Goal: Task Accomplishment & Management: Manage account settings

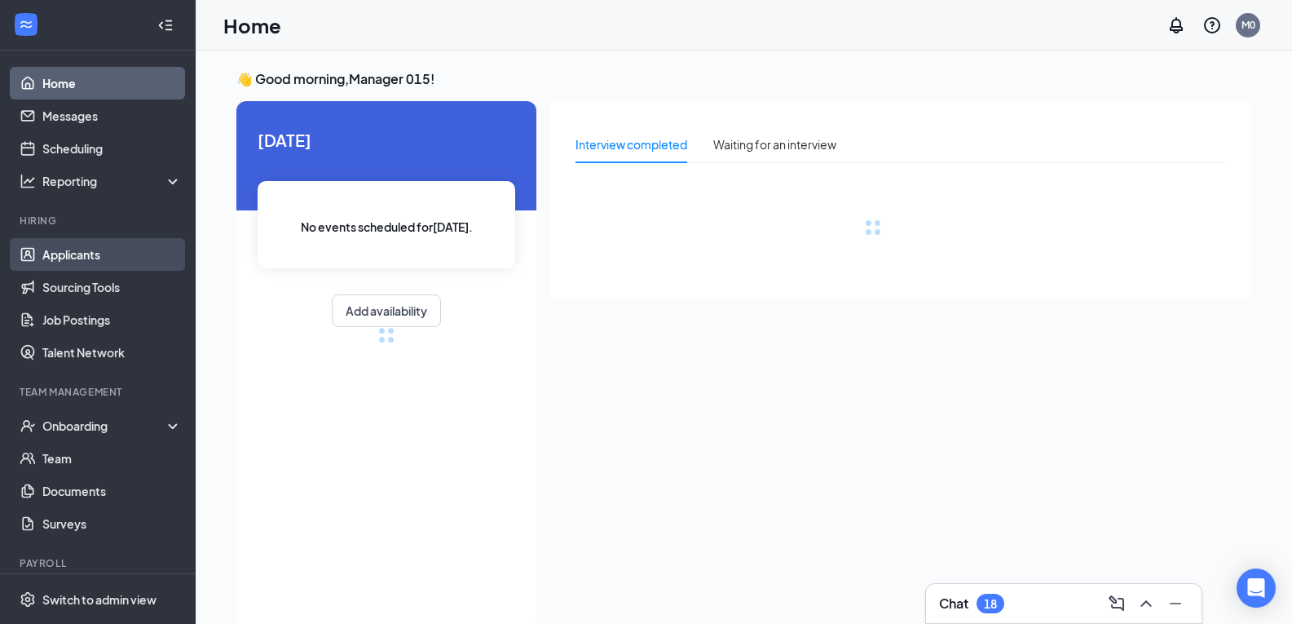
click at [83, 258] on link "Applicants" at bounding box center [111, 254] width 139 height 33
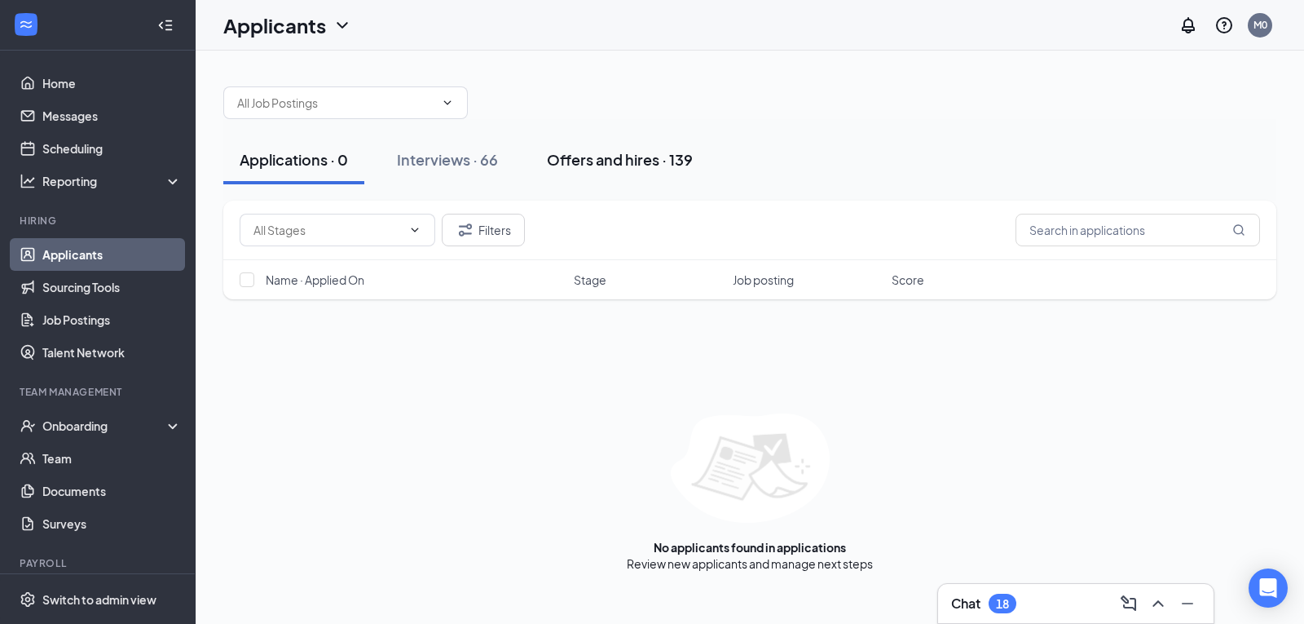
click at [632, 165] on div "Offers and hires · 139" at bounding box center [620, 159] width 146 height 20
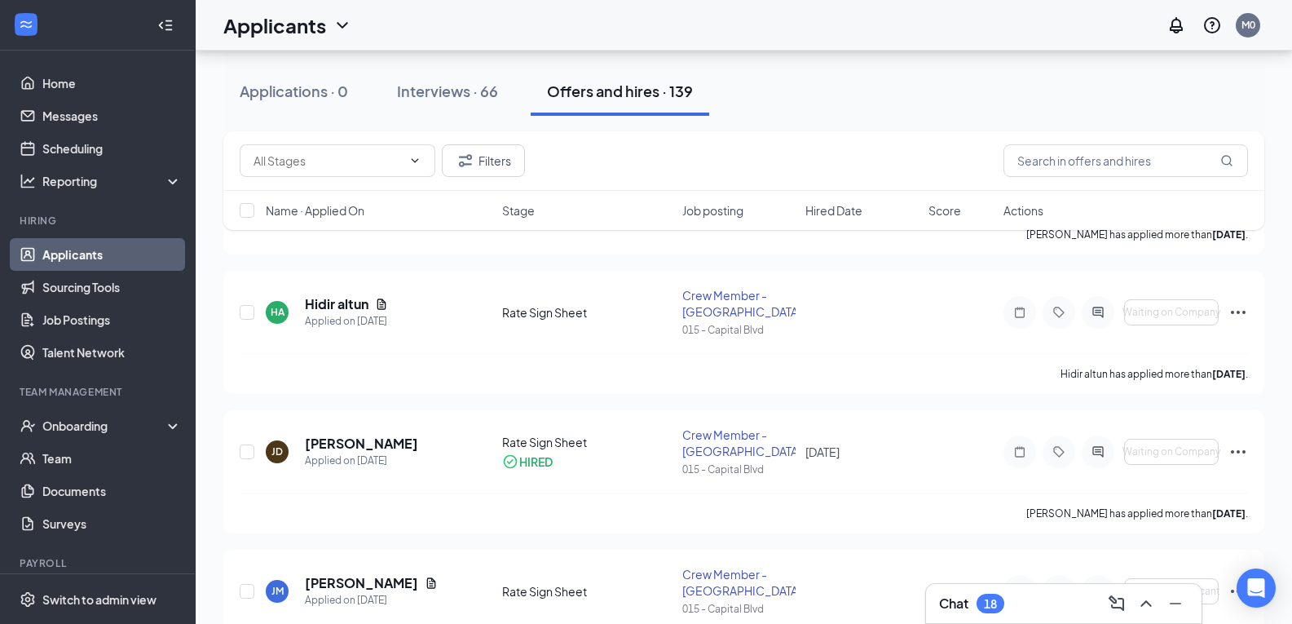
scroll to position [245, 0]
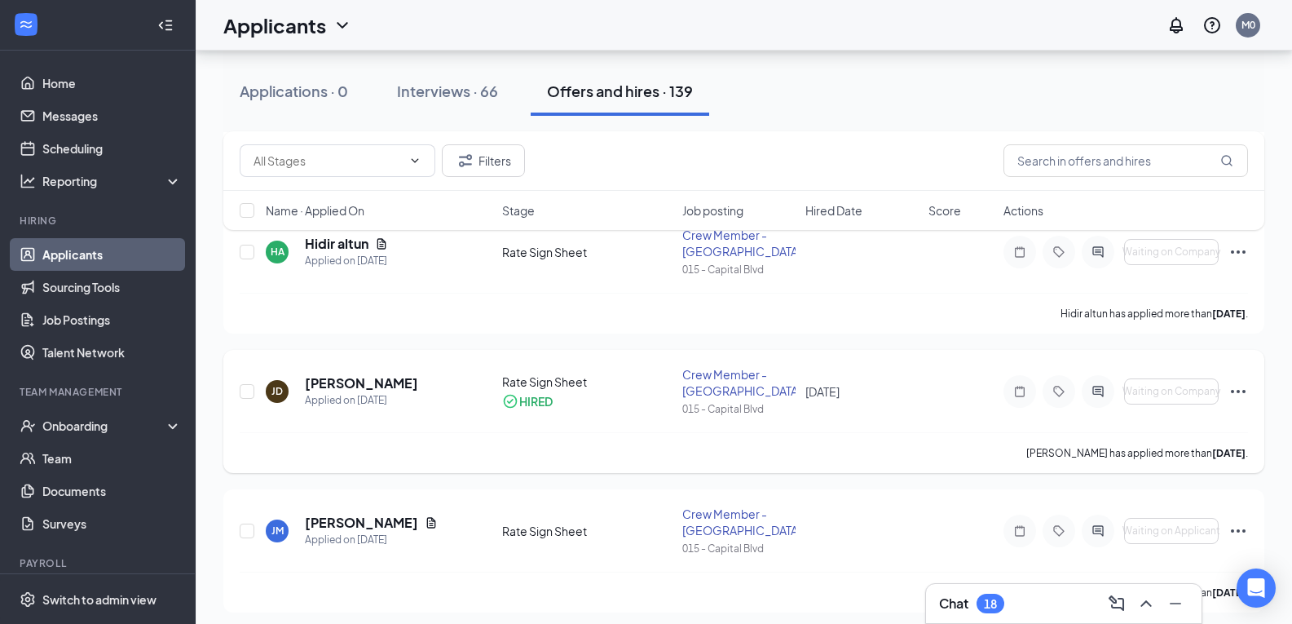
click at [1248, 393] on div "[PERSON_NAME] Jaziyah [PERSON_NAME] Applied on [DATE] Rate Sign Sheet HIRED Cre…" at bounding box center [743, 411] width 1041 height 123
click at [1245, 390] on icon "Ellipses" at bounding box center [1238, 391] width 15 height 3
click at [1167, 426] on p "[PERSON_NAME] not hired" at bounding box center [1165, 433] width 140 height 33
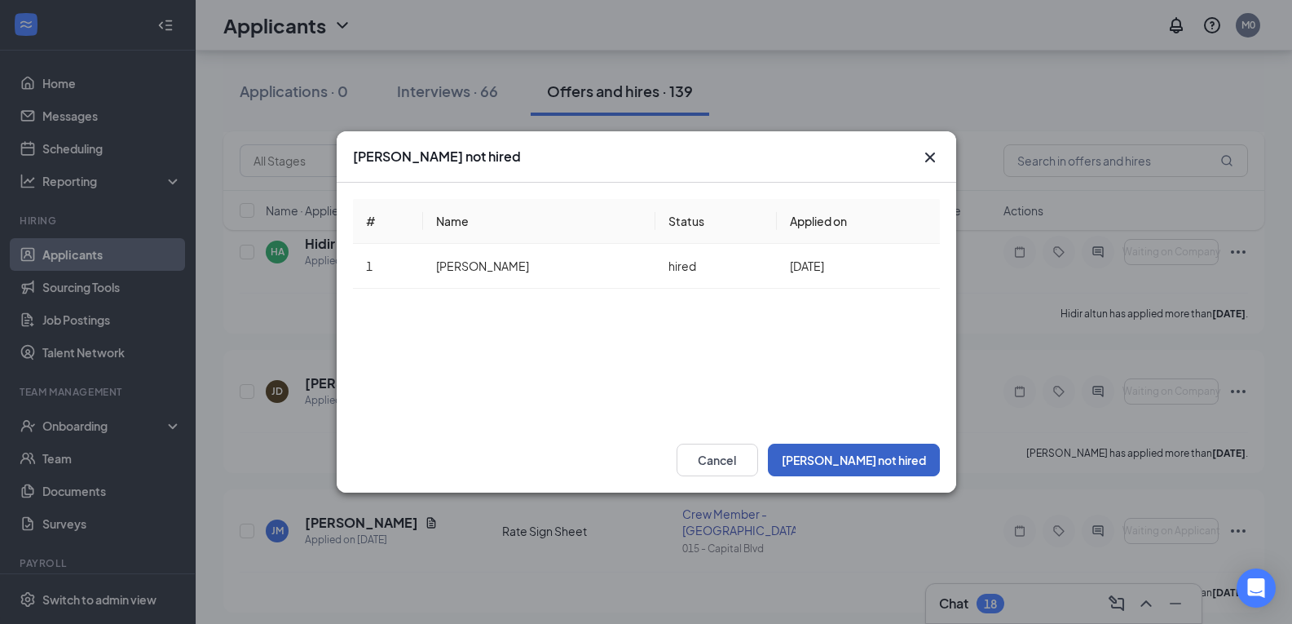
click at [888, 460] on button "[PERSON_NAME] not hired" at bounding box center [854, 459] width 172 height 33
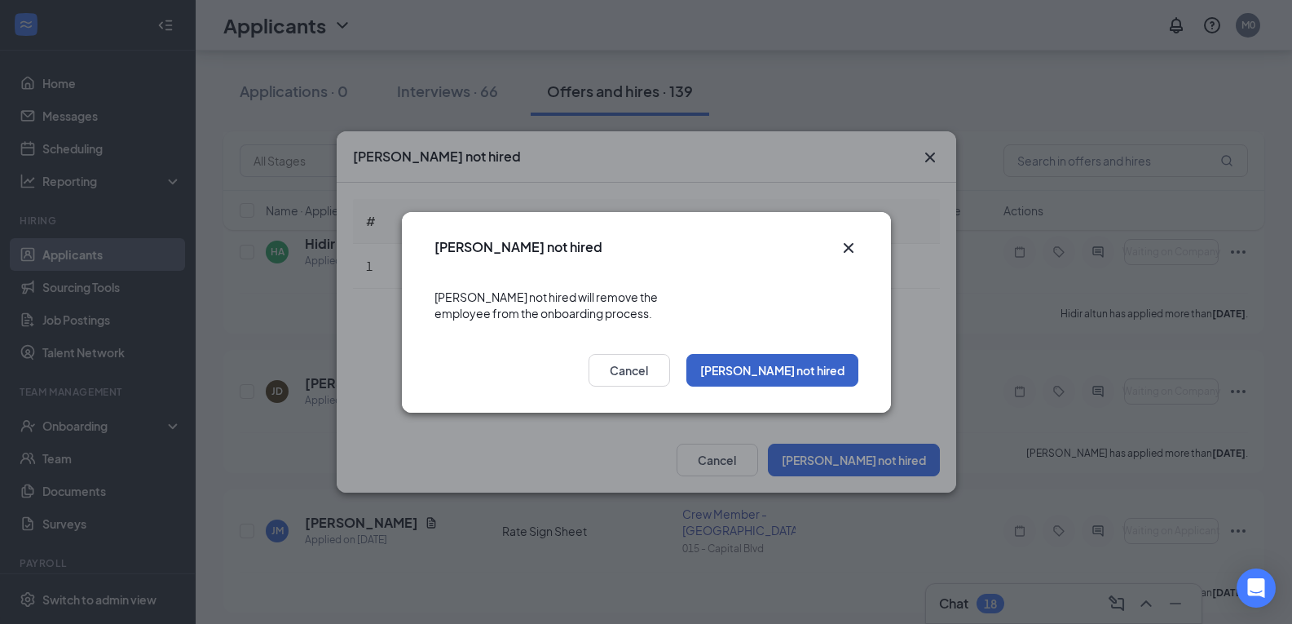
click at [817, 368] on button "[PERSON_NAME] not hired" at bounding box center [772, 370] width 172 height 33
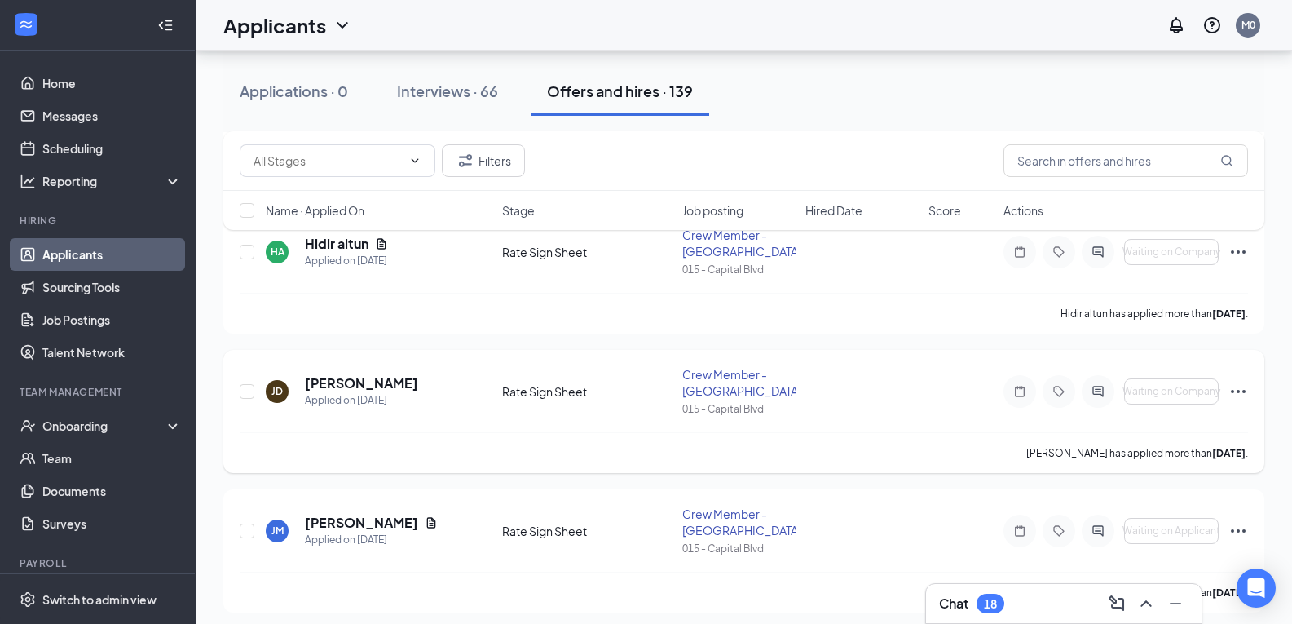
click at [1237, 395] on icon "Ellipses" at bounding box center [1238, 392] width 20 height 20
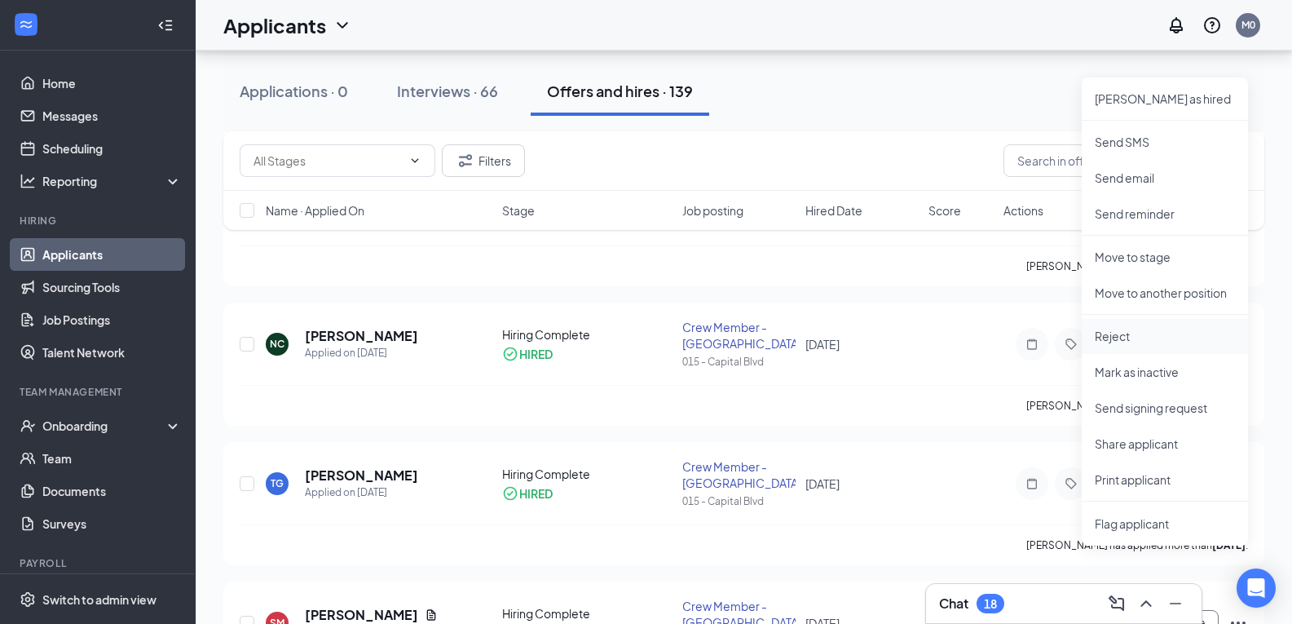
scroll to position [652, 0]
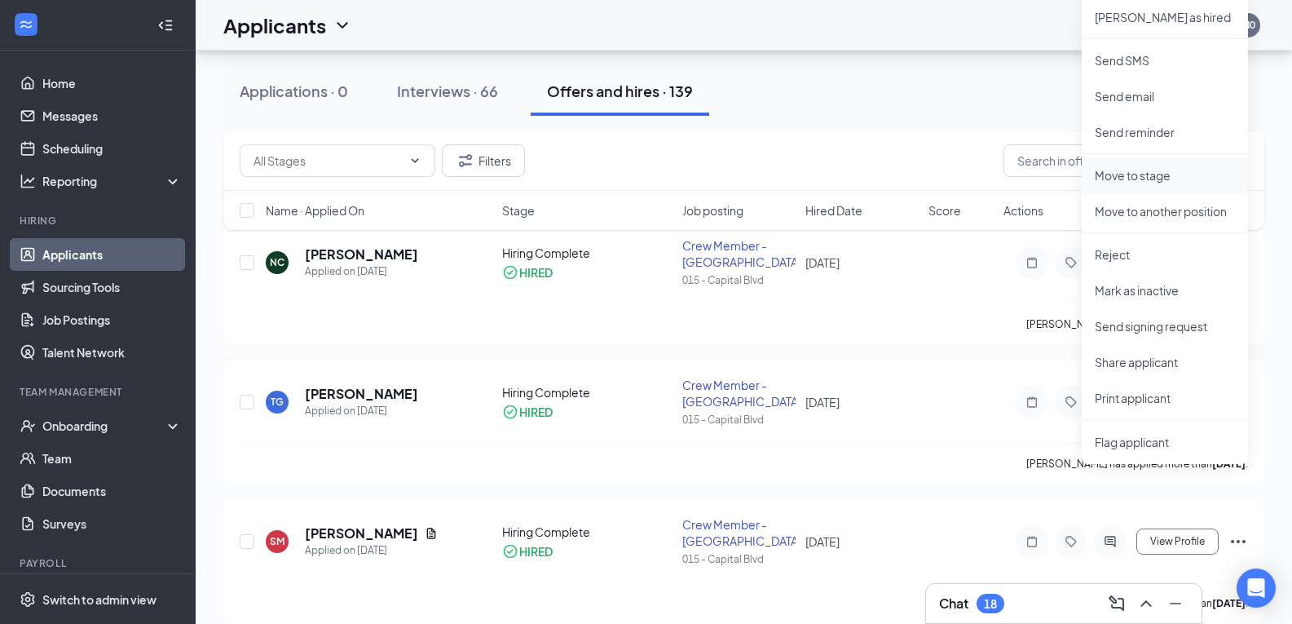
click at [1130, 179] on p "Move to stage" at bounding box center [1165, 175] width 140 height 16
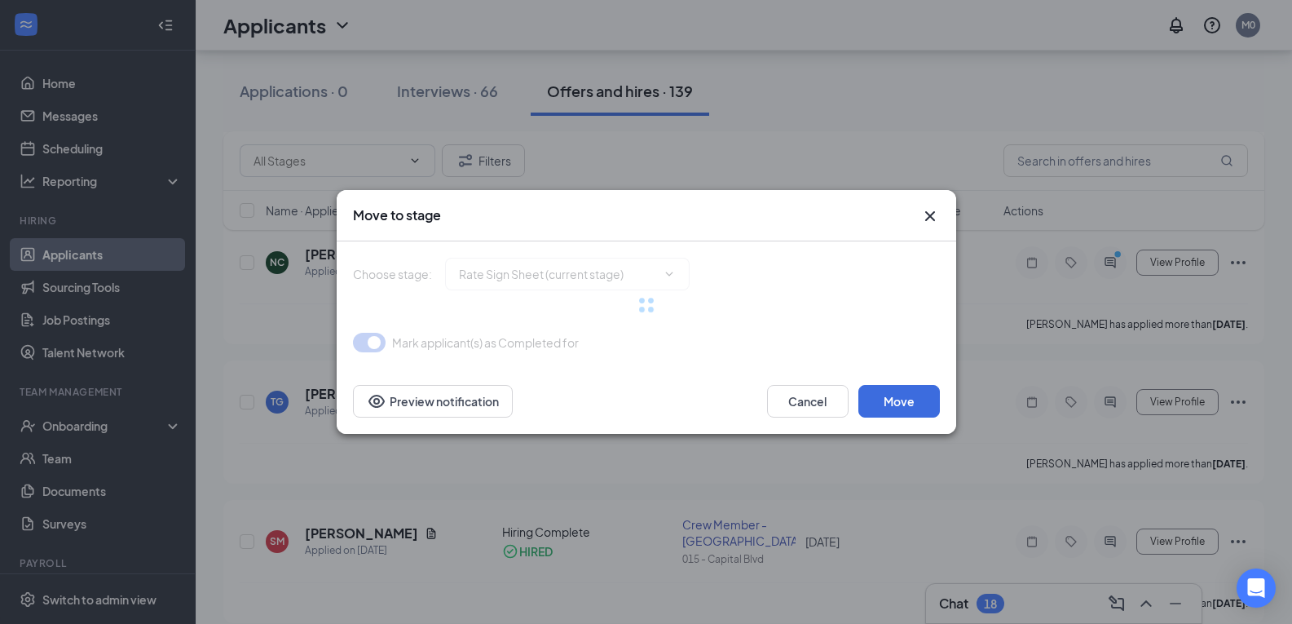
type input "Hiring Complete (final stage)"
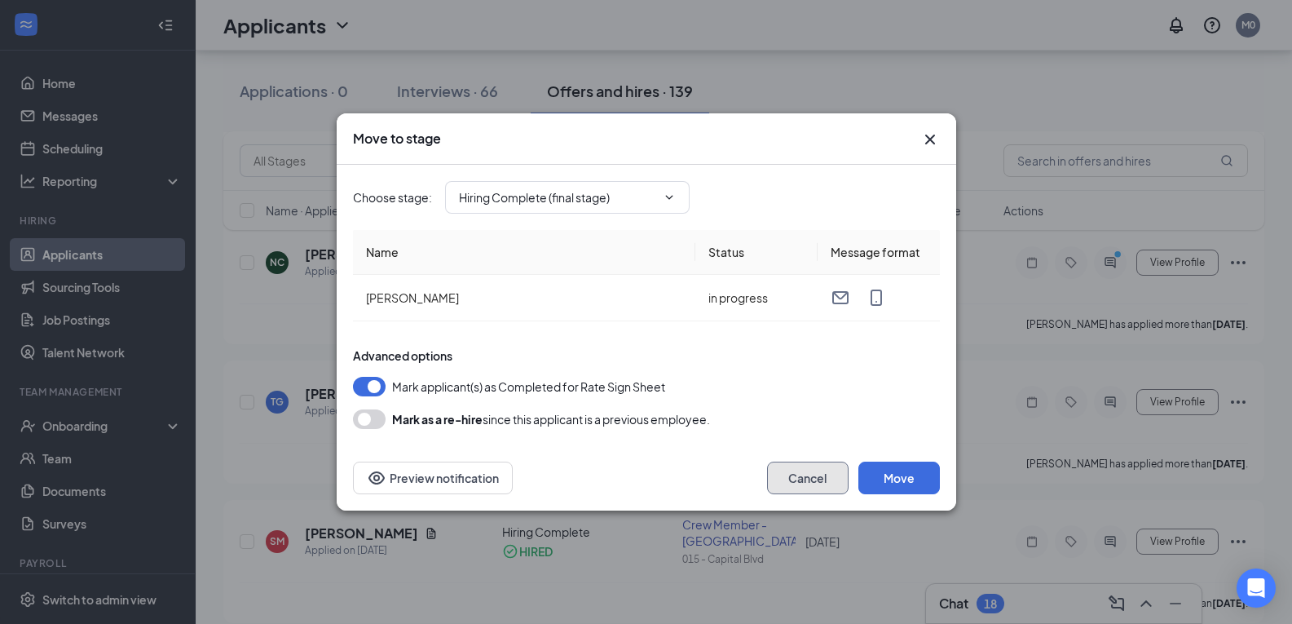
click at [809, 482] on button "Cancel" at bounding box center [808, 477] width 82 height 33
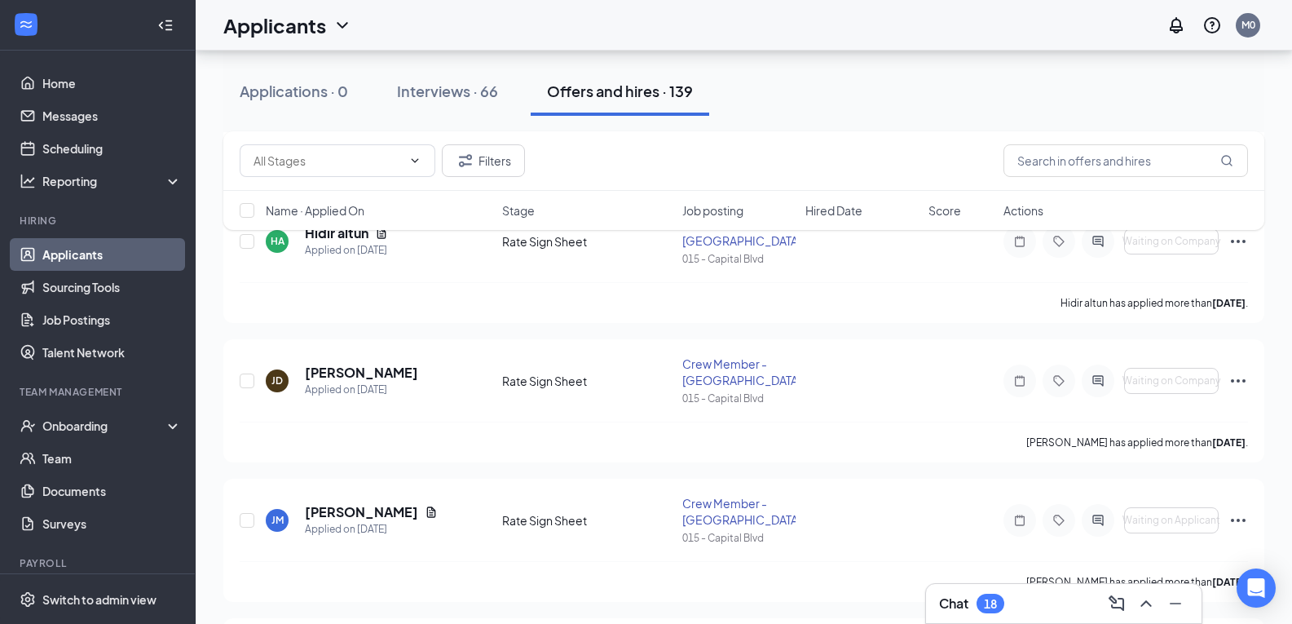
scroll to position [245, 0]
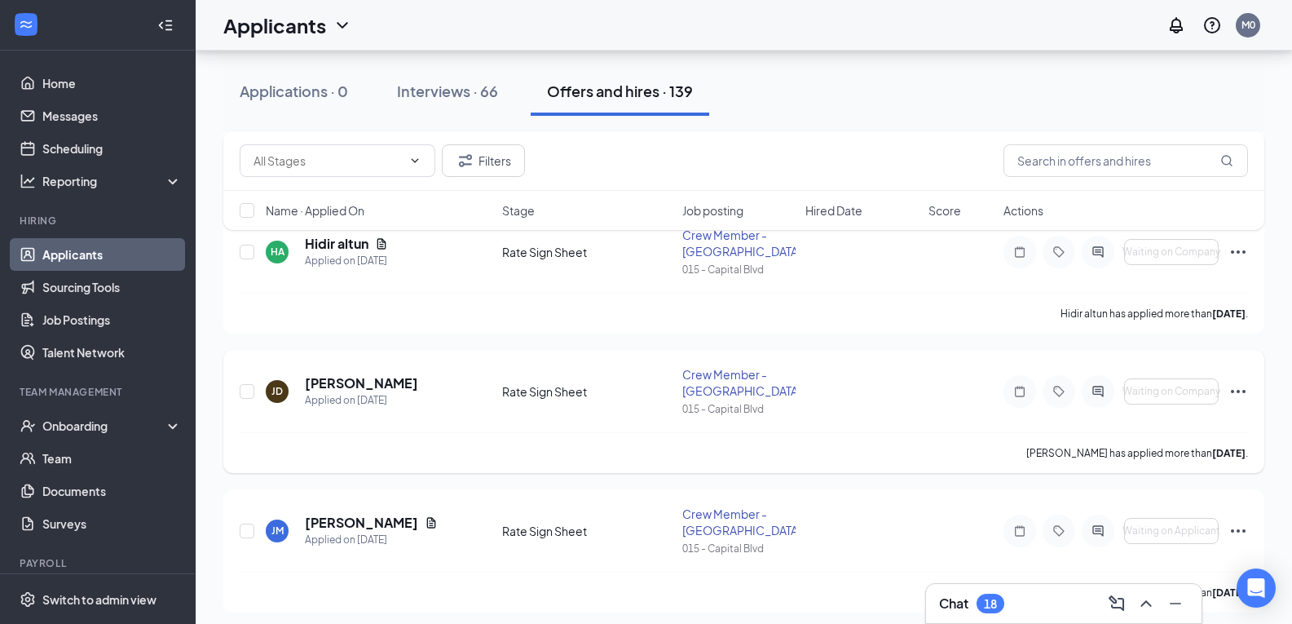
click at [1243, 389] on icon "Ellipses" at bounding box center [1238, 392] width 20 height 20
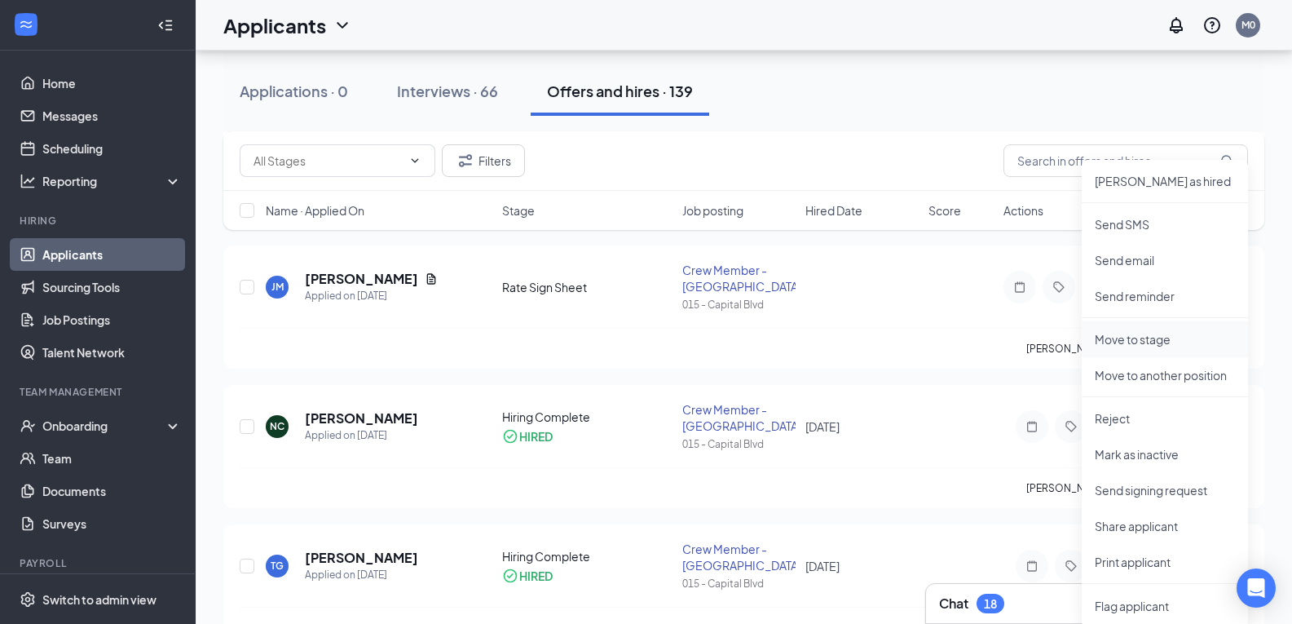
scroll to position [489, 0]
click at [1177, 375] on p "Move to another position" at bounding box center [1165, 374] width 140 height 16
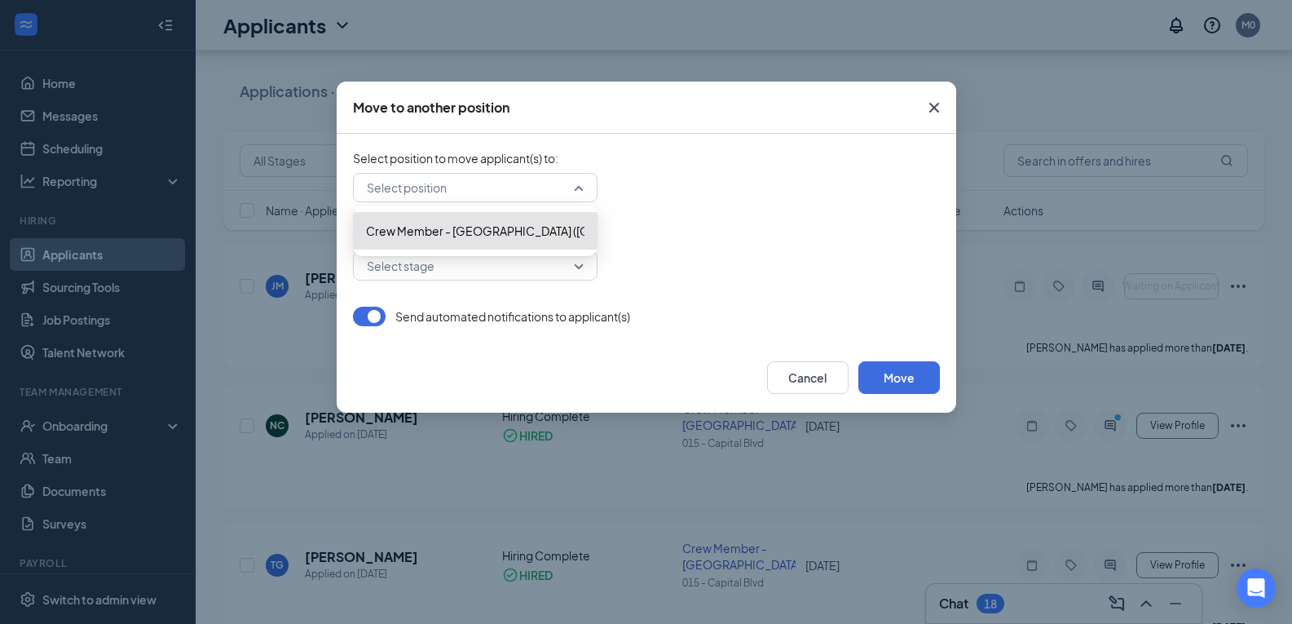
click at [578, 185] on div "Select position" at bounding box center [475, 187] width 245 height 29
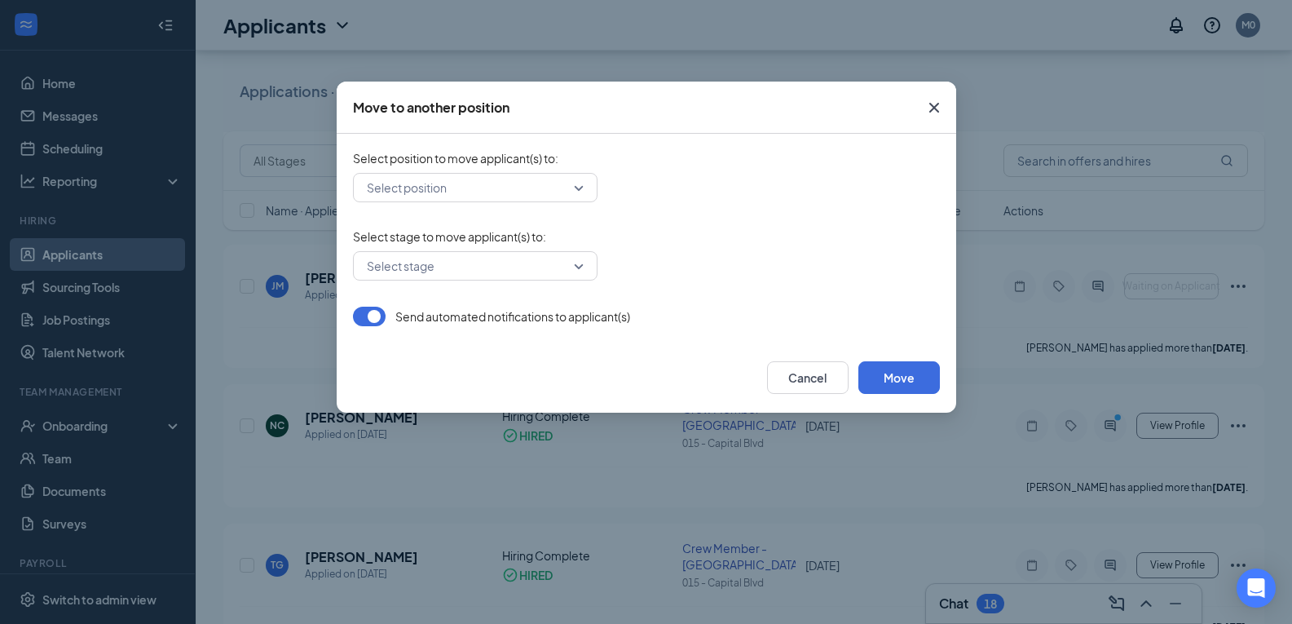
click at [664, 219] on form "Select position to move applicant(s) to : Select position 219784 Crew Member - …" at bounding box center [646, 238] width 587 height 176
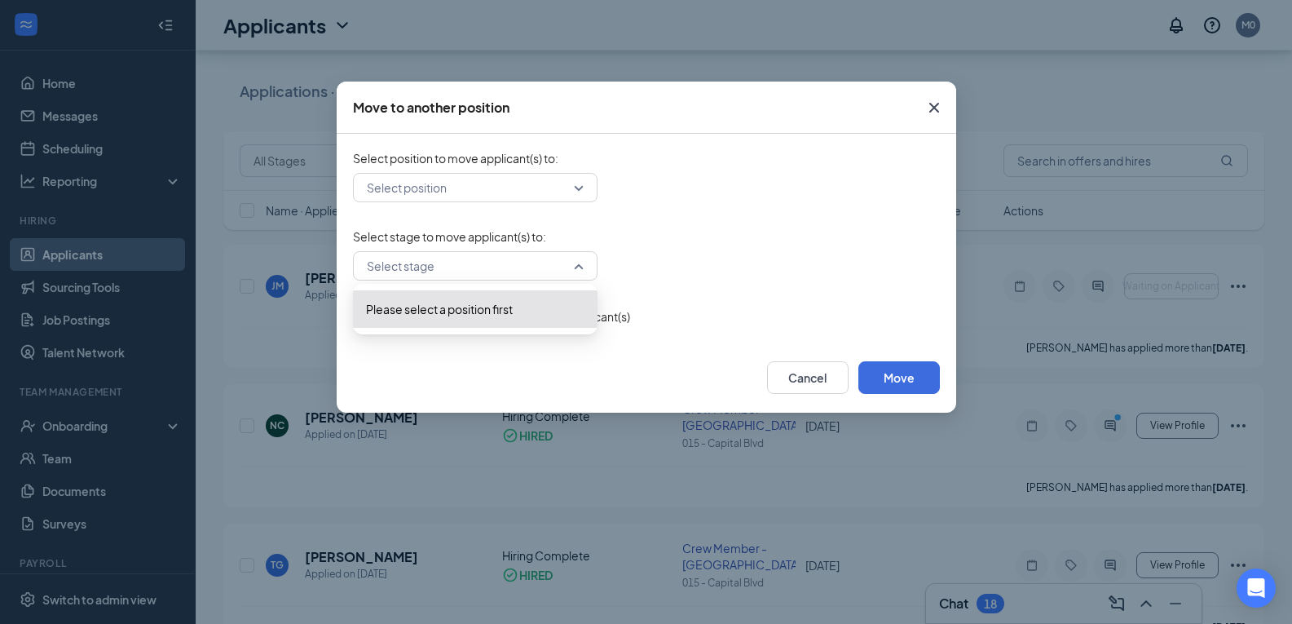
click at [579, 263] on div "Select stage" at bounding box center [475, 265] width 245 height 29
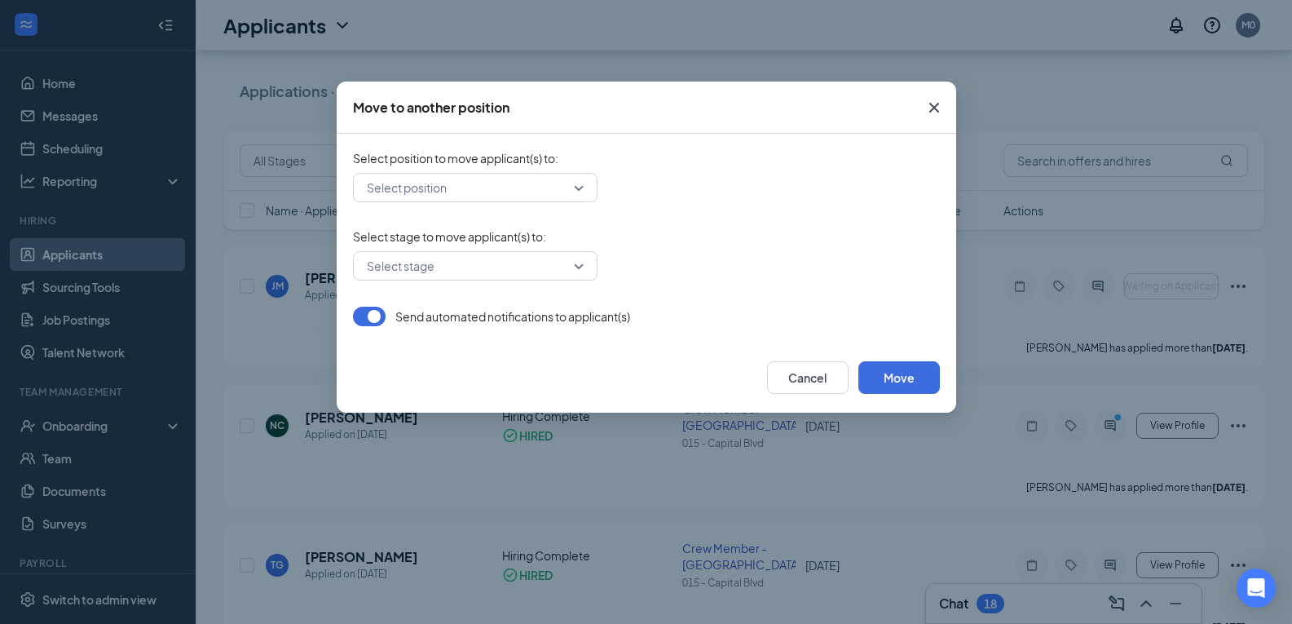
click at [678, 247] on div "Select stage to move applicant(s) to : Select stage -1 Please select a position…" at bounding box center [646, 254] width 587 height 52
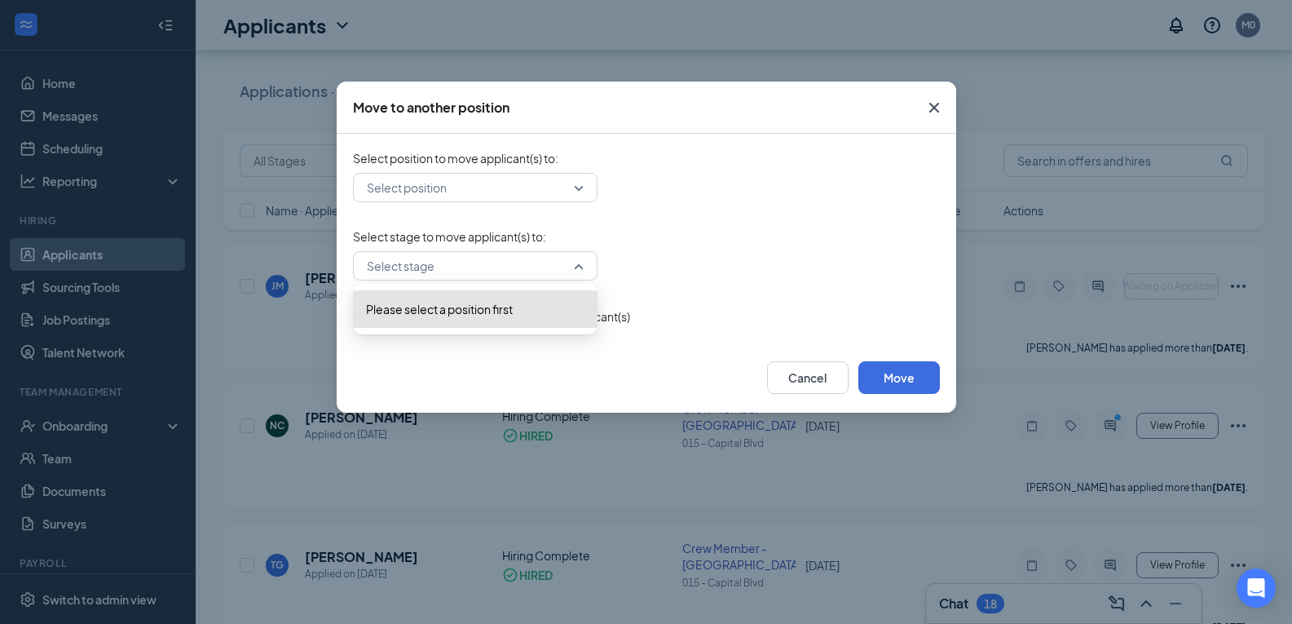
click at [579, 267] on div "Select stage" at bounding box center [475, 265] width 245 height 29
click at [518, 311] on span "Please select a position first" at bounding box center [475, 309] width 218 height 18
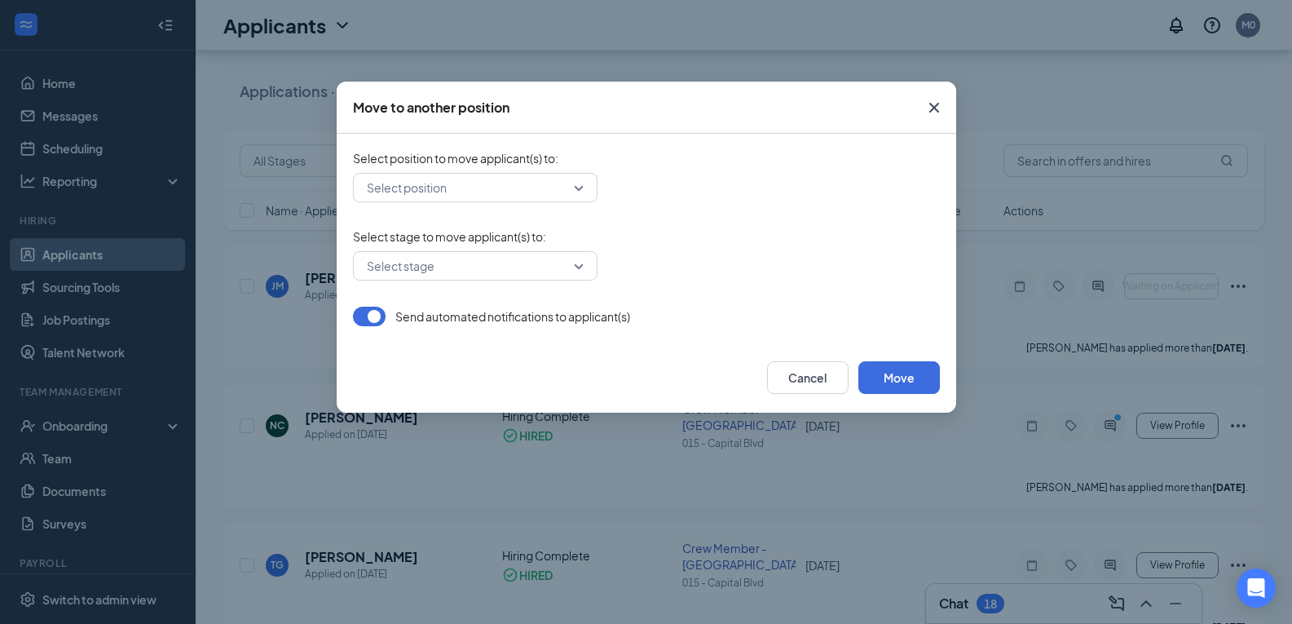
click at [678, 236] on span "Select stage to move applicant(s) to :" at bounding box center [646, 236] width 587 height 16
click at [929, 104] on icon "Cross" at bounding box center [934, 108] width 20 height 20
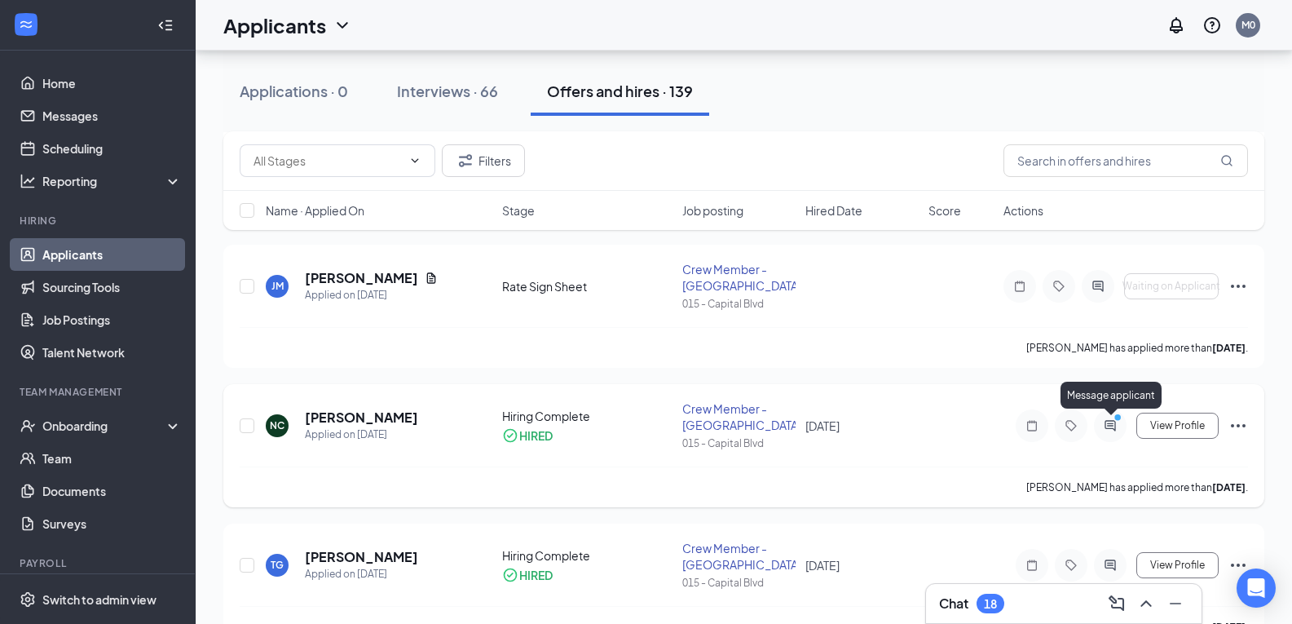
click at [1114, 425] on icon "PrimaryDot" at bounding box center [1120, 418] width 20 height 13
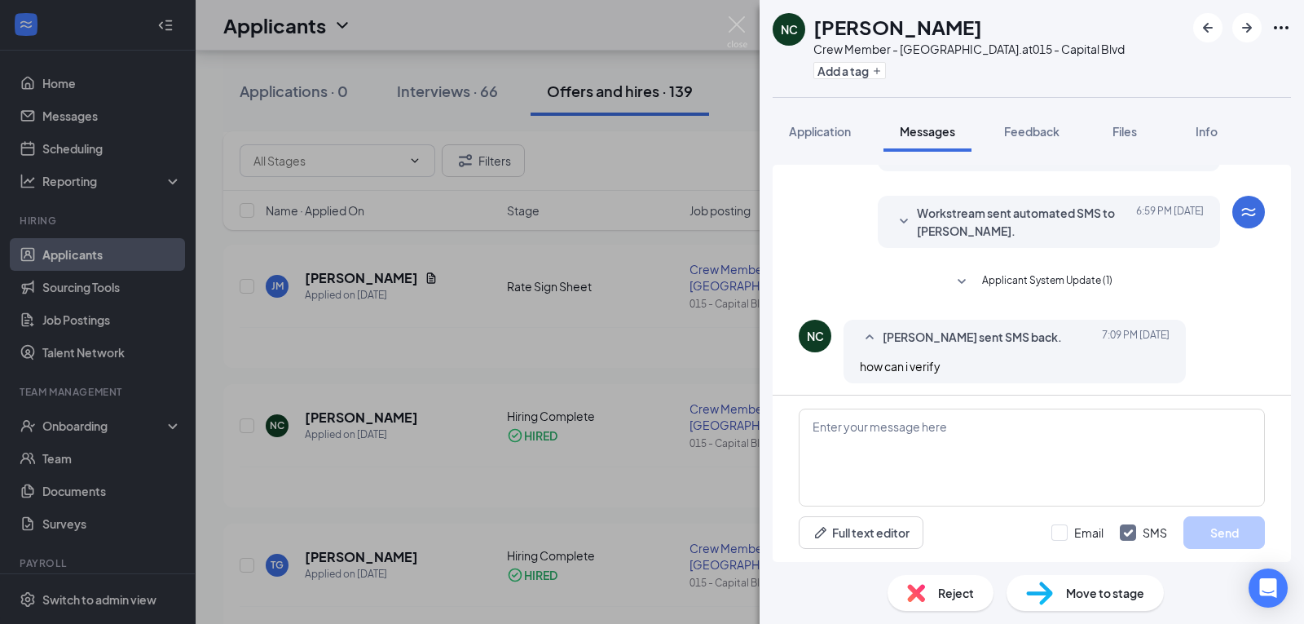
scroll to position [235, 0]
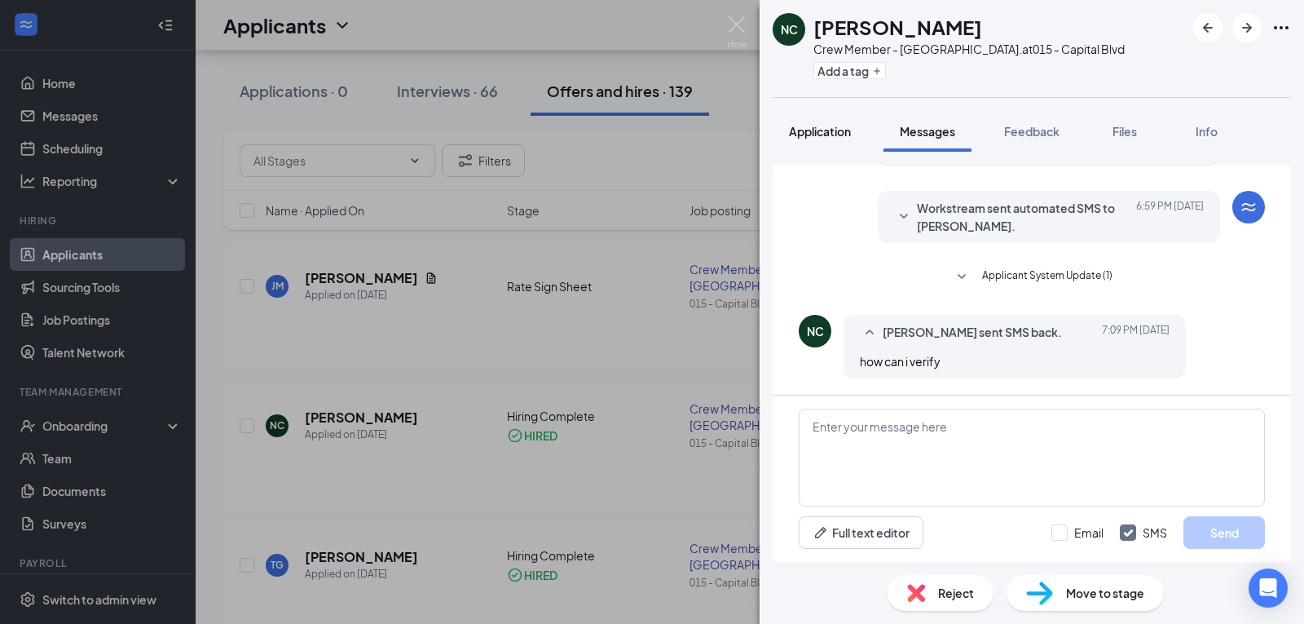
click at [832, 138] on span "Application" at bounding box center [820, 131] width 62 height 15
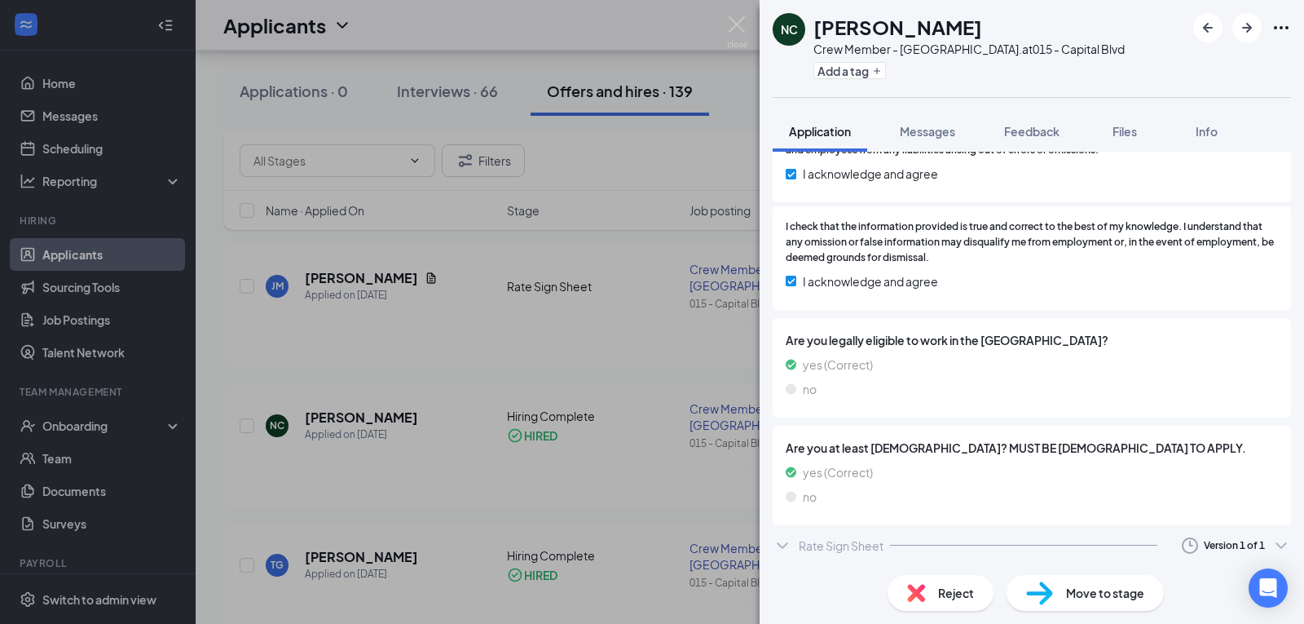
scroll to position [2448, 0]
click at [872, 545] on div "Rate Sign Sheet" at bounding box center [841, 545] width 85 height 16
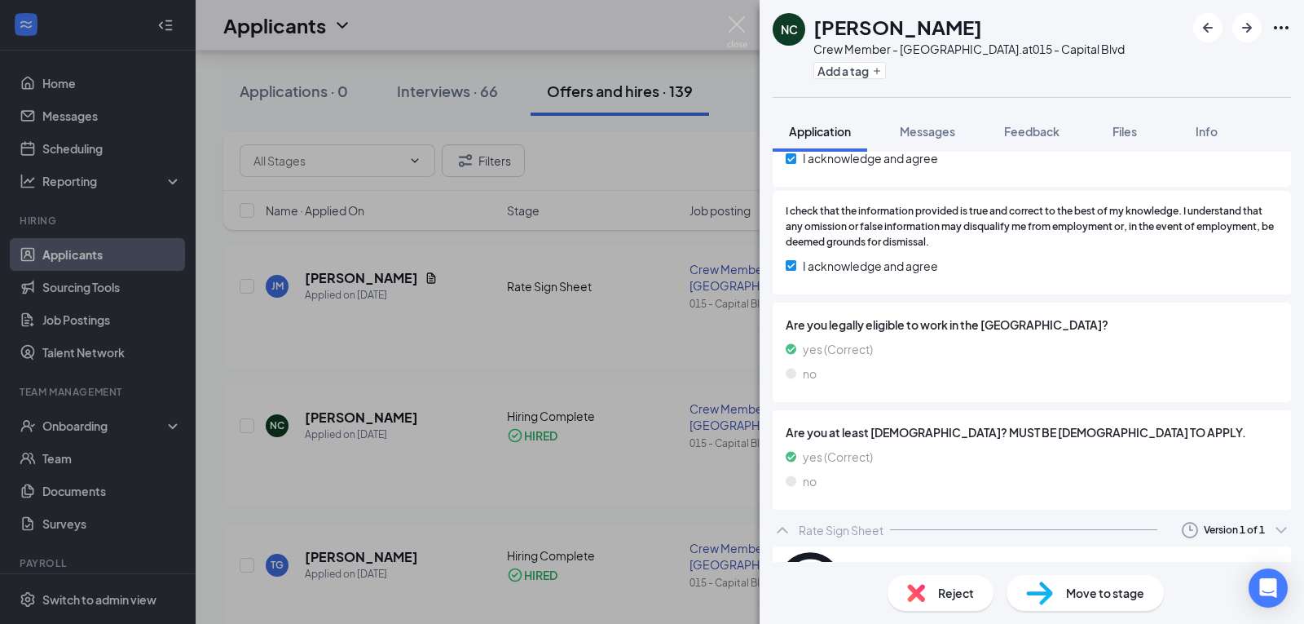
click at [1222, 536] on div "Version 1 of 1" at bounding box center [1234, 530] width 61 height 14
click at [1074, 541] on div "Rate Sign Sheet Version 1 of 1" at bounding box center [1032, 530] width 518 height 33
click at [1094, 530] on div at bounding box center [1023, 529] width 267 height 1
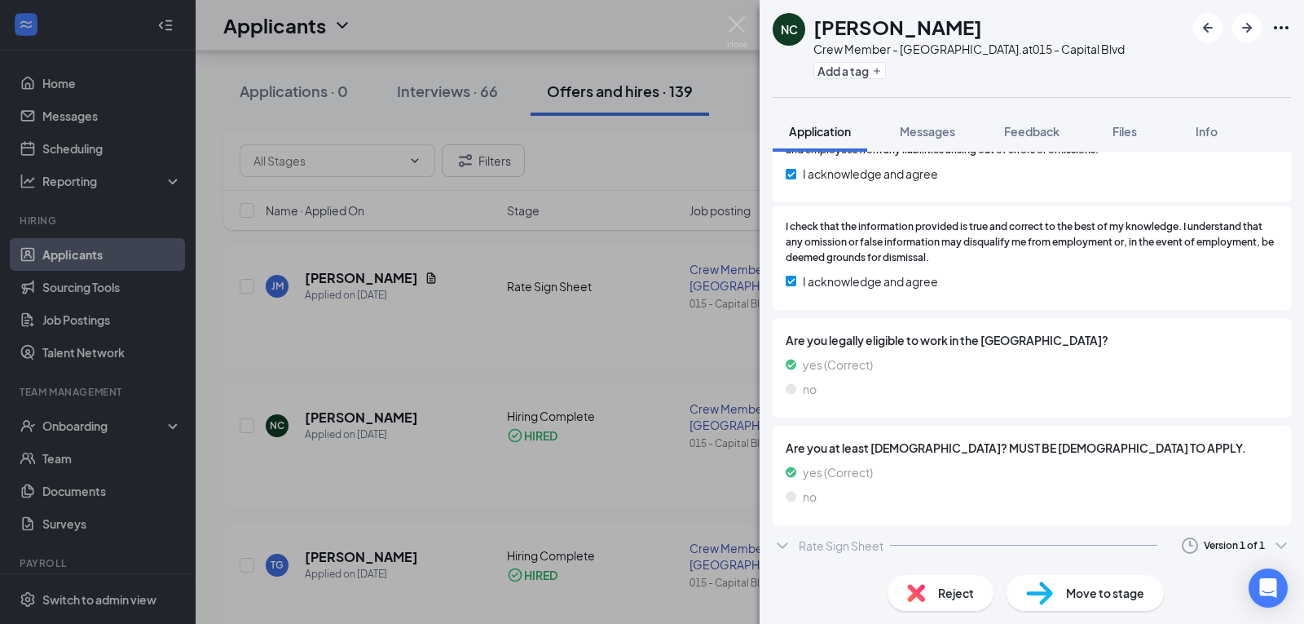
click at [867, 537] on div "Rate Sign Sheet" at bounding box center [841, 545] width 85 height 16
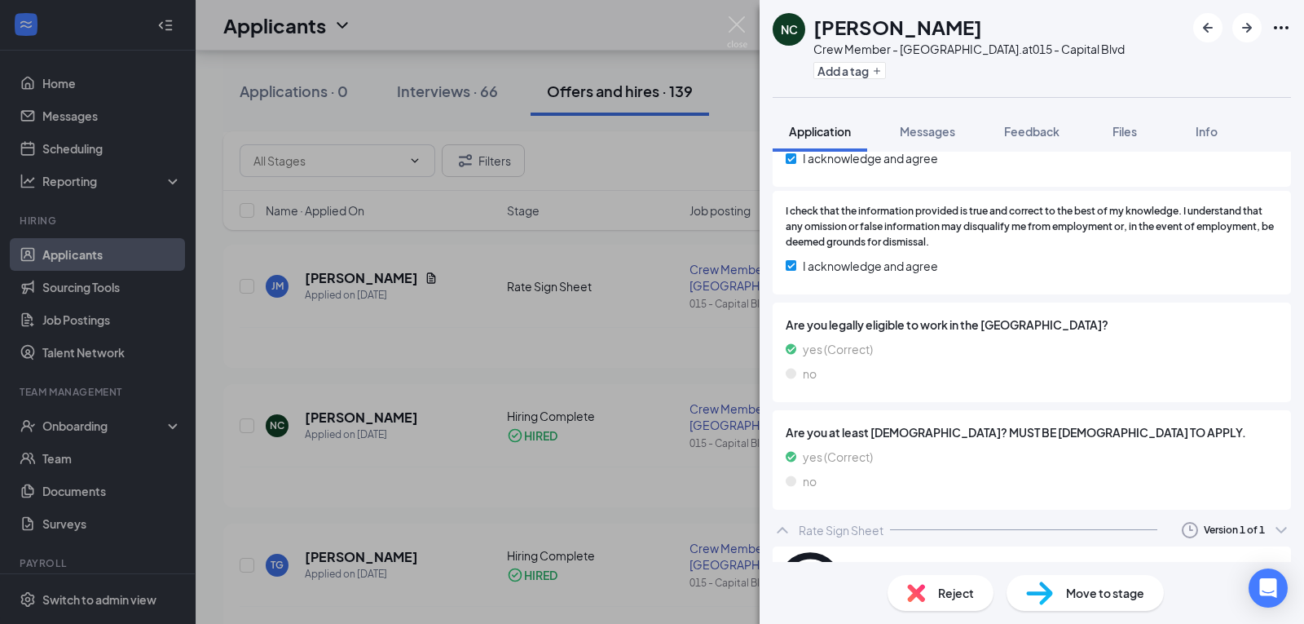
click at [792, 542] on div "Rate Sign Sheet Version 1 of 1" at bounding box center [1032, 530] width 518 height 33
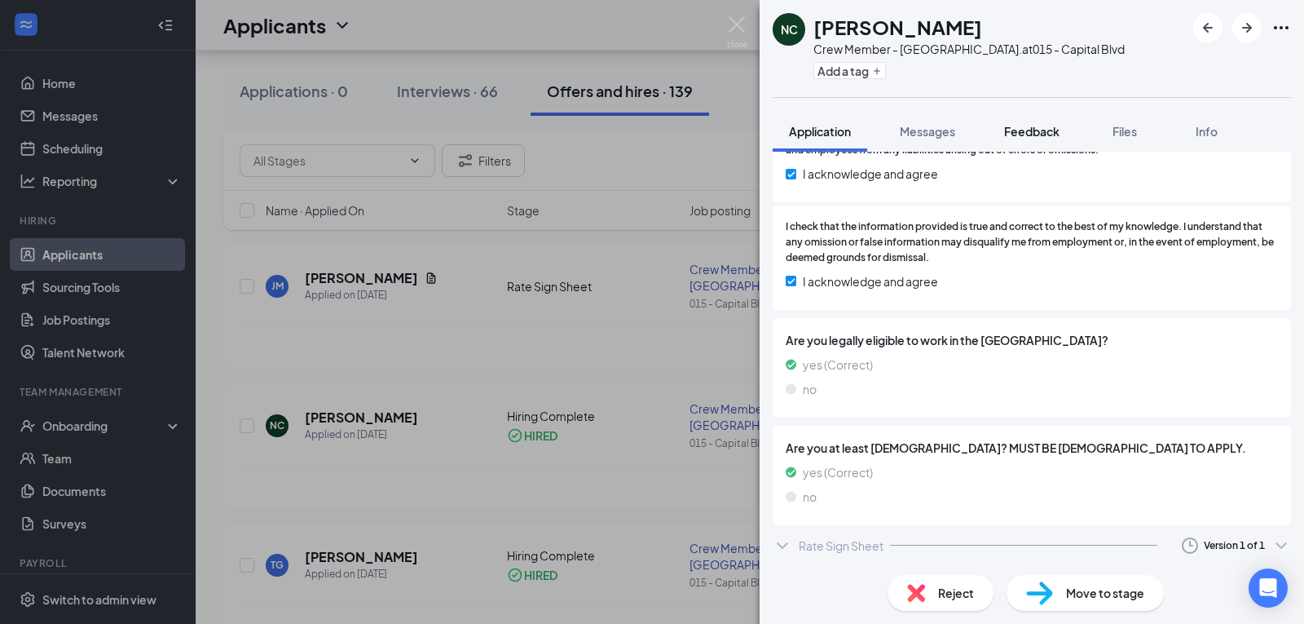
click at [1023, 132] on span "Feedback" at bounding box center [1031, 131] width 55 height 15
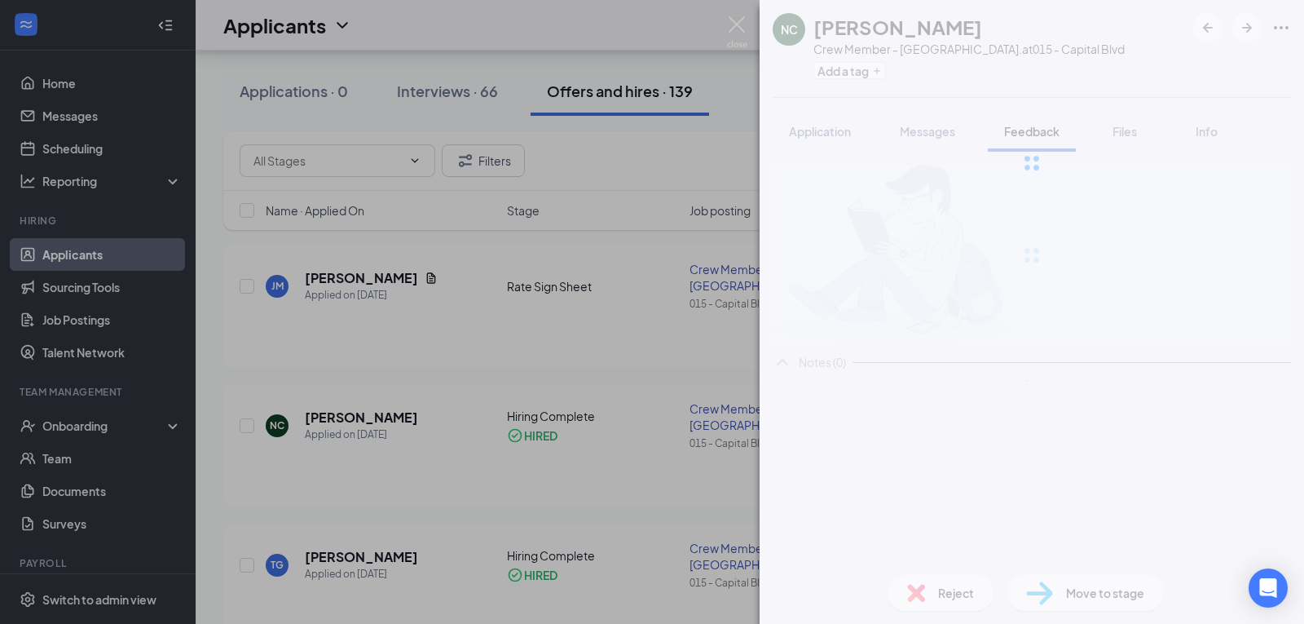
click at [1140, 131] on div at bounding box center [1032, 163] width 545 height 326
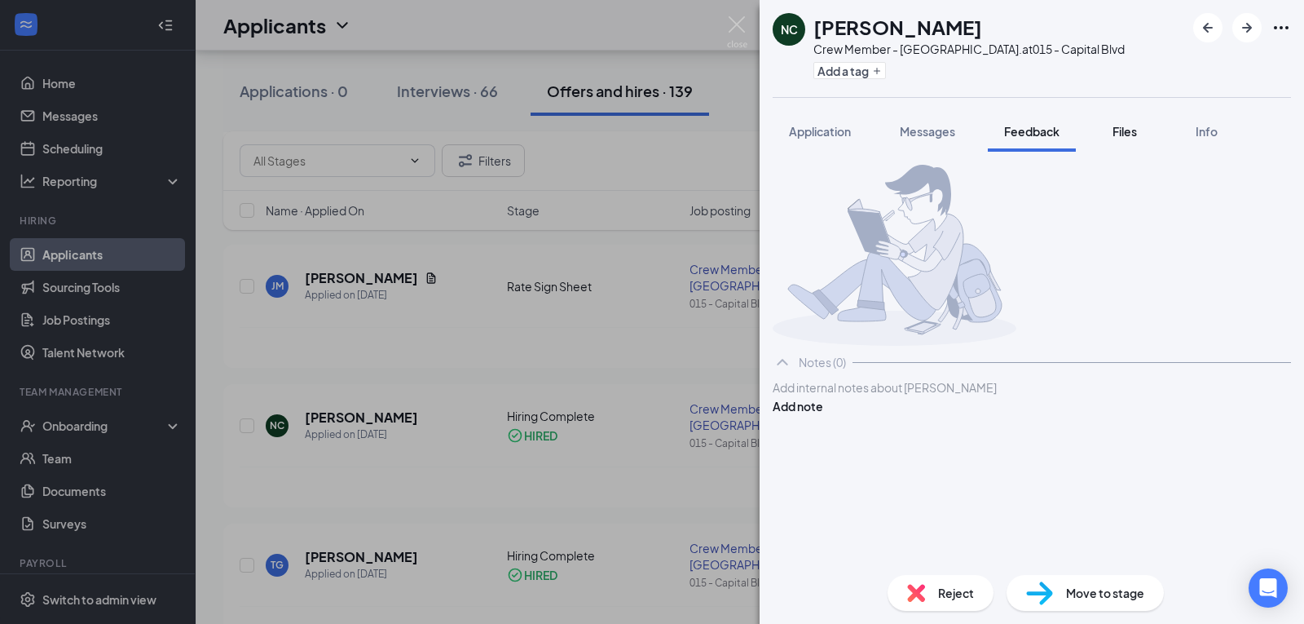
click at [1132, 136] on span "Files" at bounding box center [1125, 131] width 24 height 15
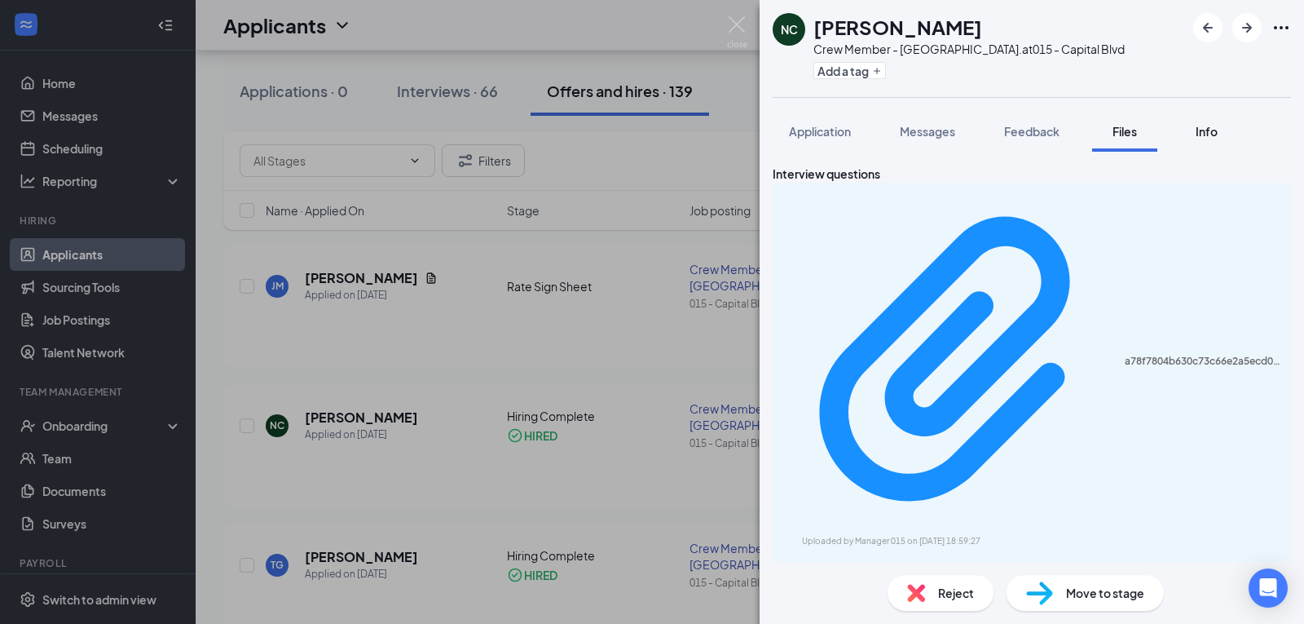
click at [1206, 135] on span "Info" at bounding box center [1207, 131] width 22 height 15
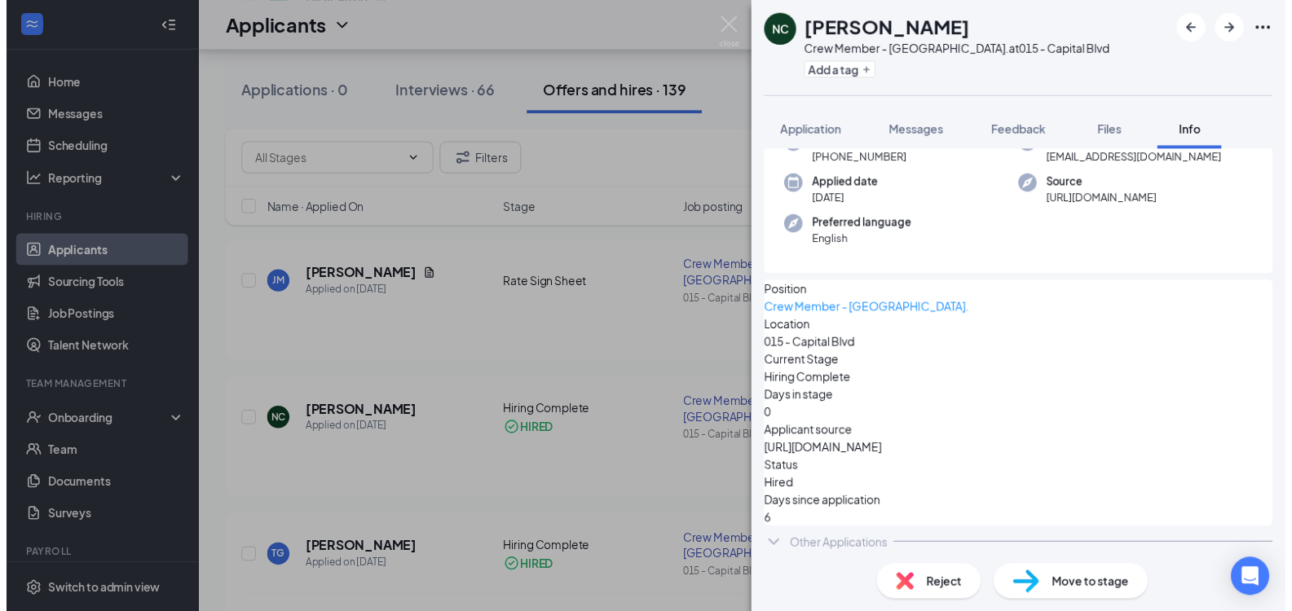
scroll to position [83, 0]
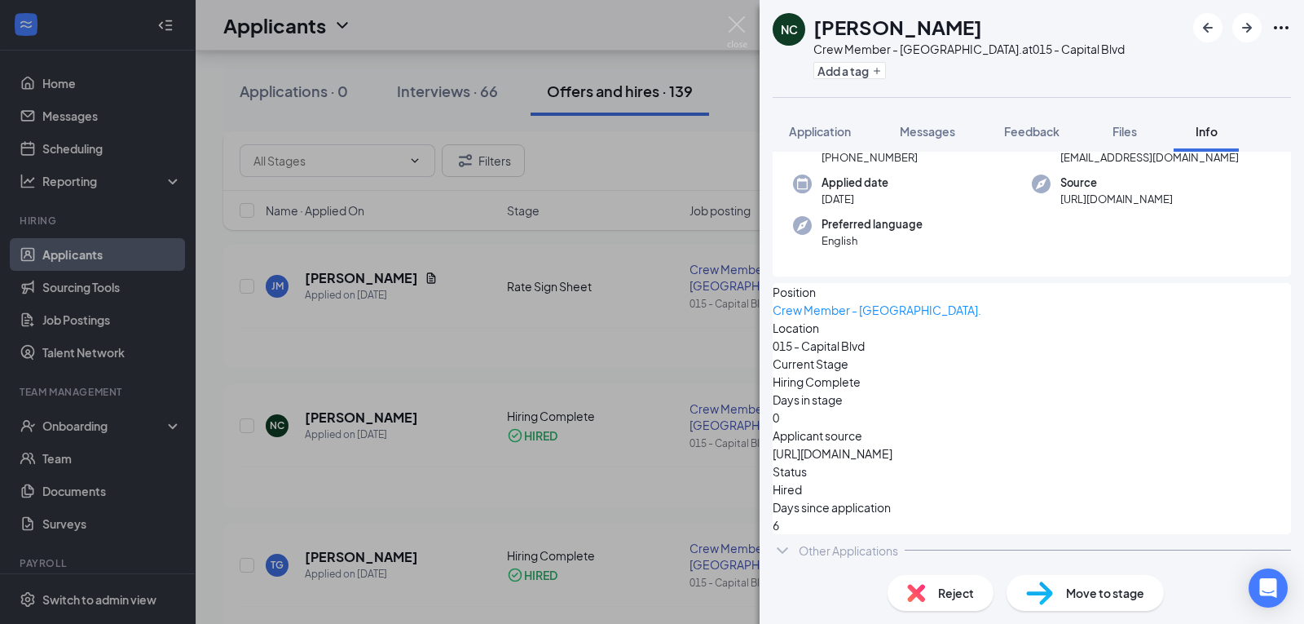
click at [635, 414] on div "NC [PERSON_NAME] Crew Member - Capital Blvd. at [GEOGRAPHIC_DATA] Add a tag App…" at bounding box center [652, 312] width 1304 height 624
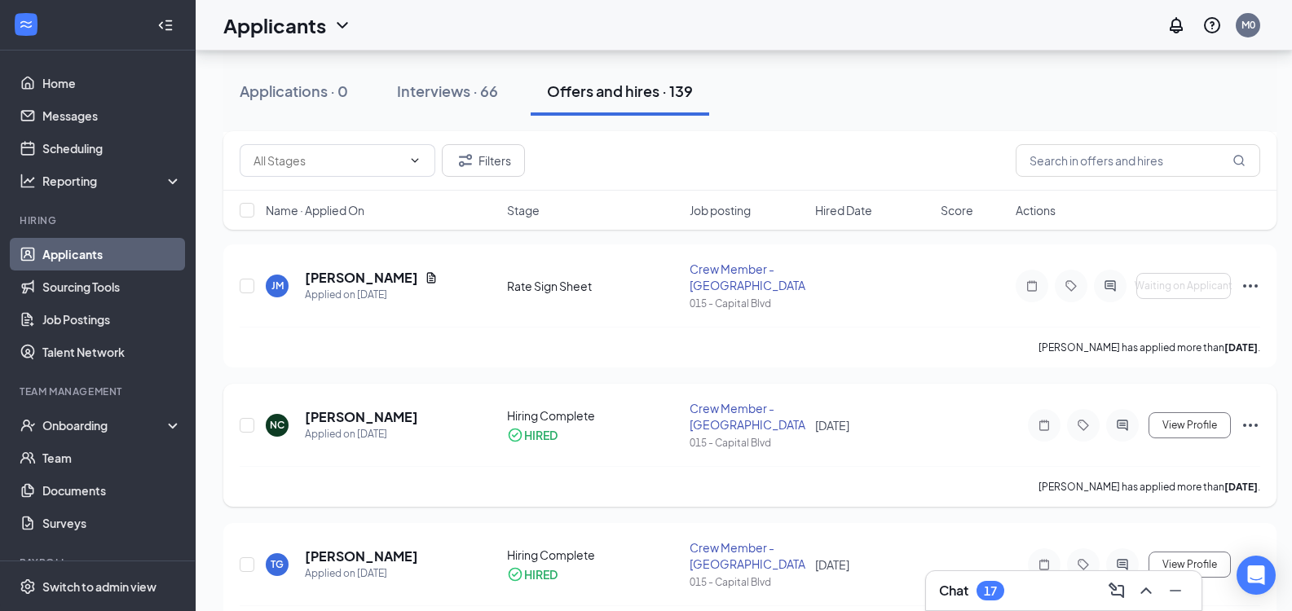
click at [717, 421] on div "Crew Member - [GEOGRAPHIC_DATA]." at bounding box center [748, 416] width 116 height 33
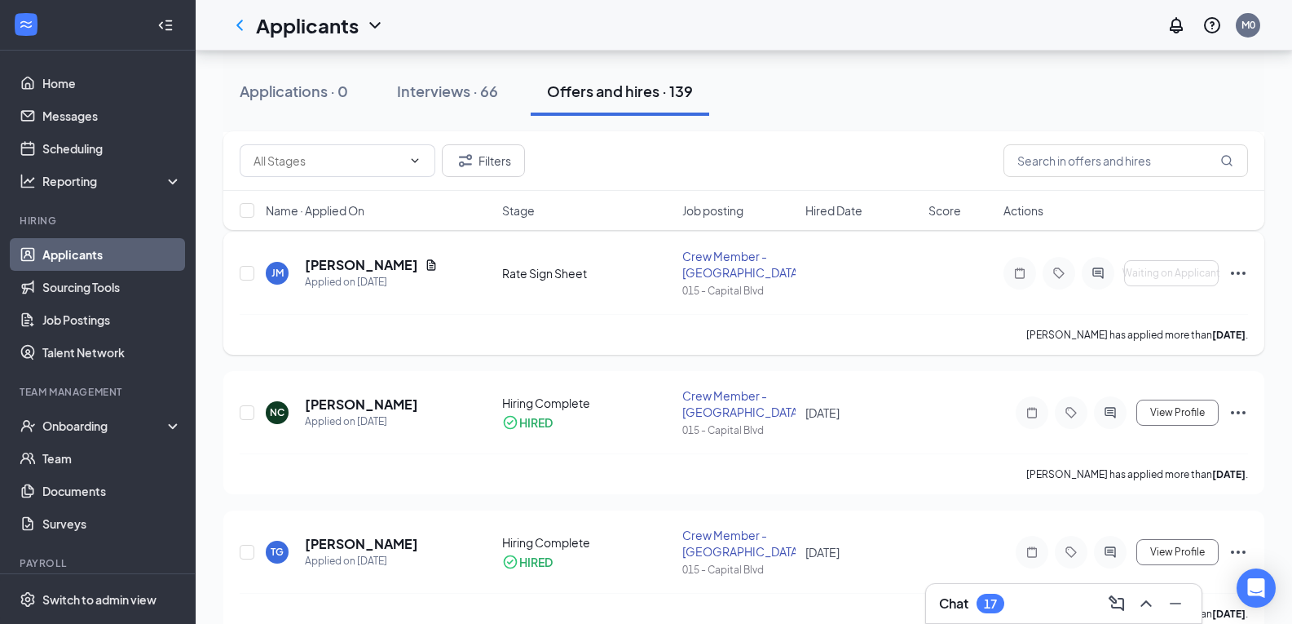
scroll to position [571, 0]
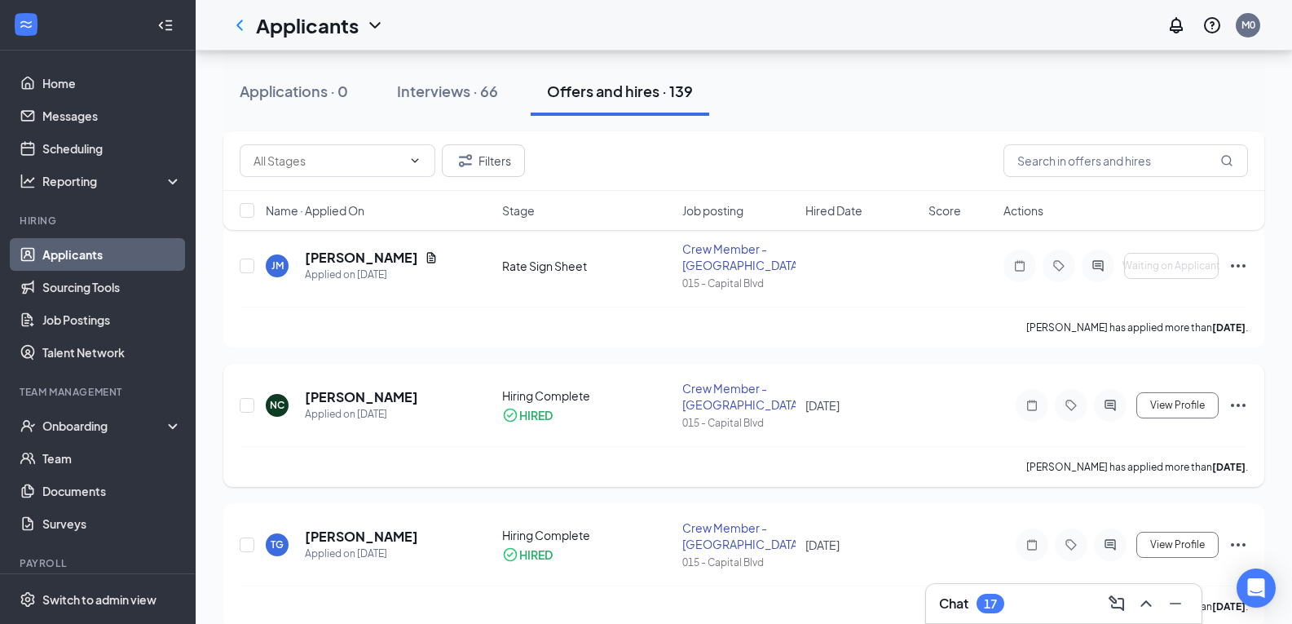
click at [1242, 395] on icon "Ellipses" at bounding box center [1238, 405] width 20 height 20
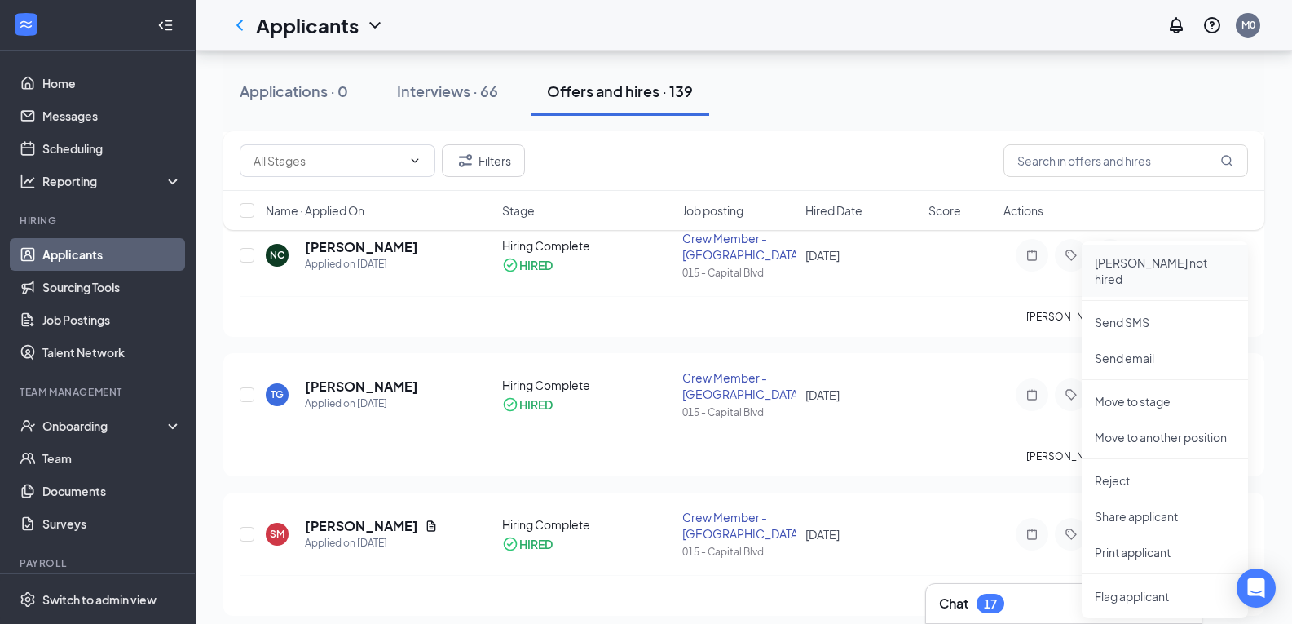
scroll to position [734, 0]
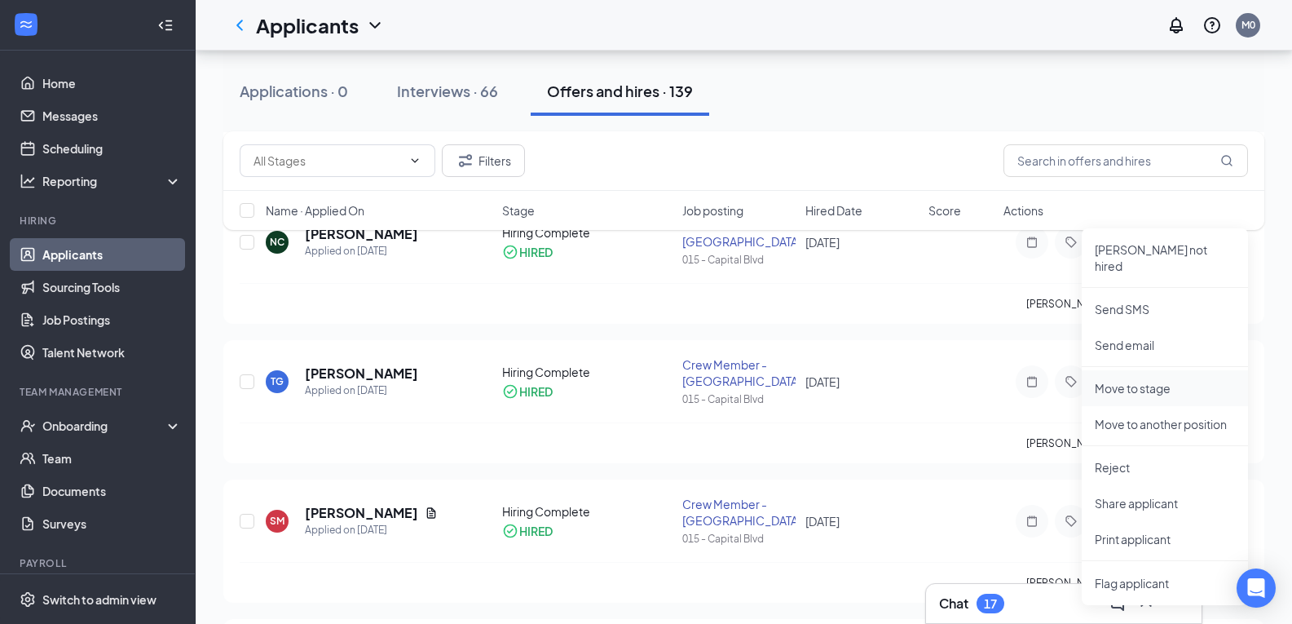
click at [1145, 380] on p "Move to stage" at bounding box center [1165, 388] width 140 height 16
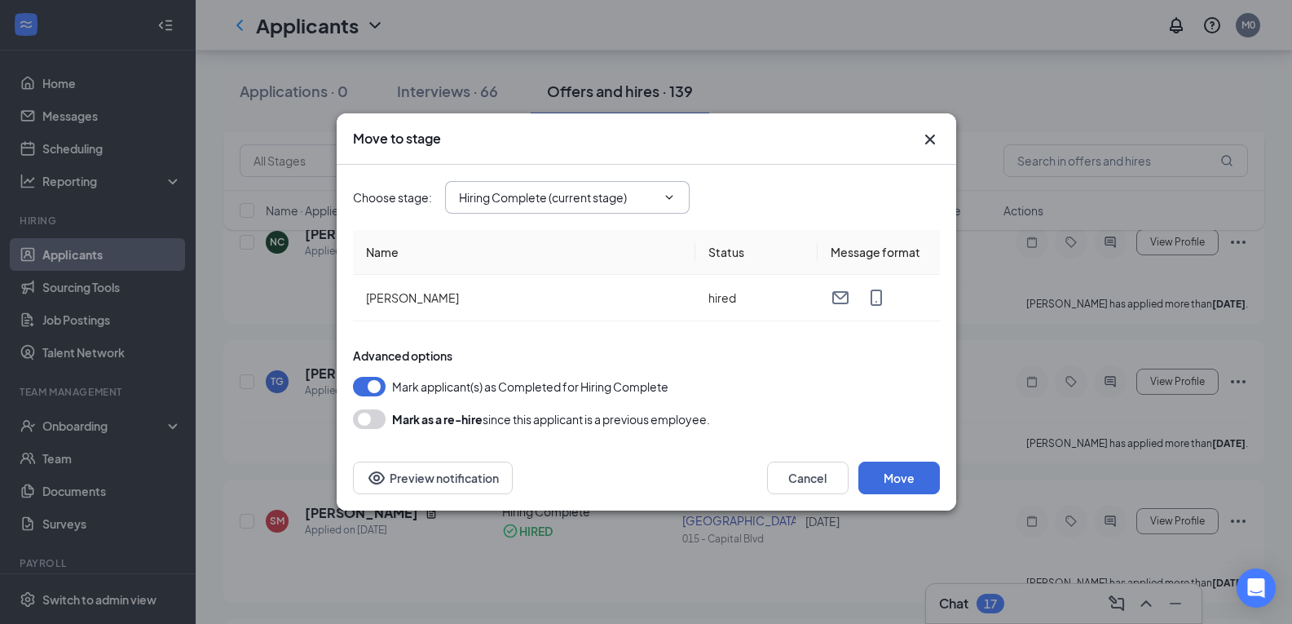
click at [673, 199] on icon "ChevronDown" at bounding box center [669, 197] width 13 height 13
click at [668, 196] on icon "ChevronDown" at bounding box center [668, 197] width 7 height 4
click at [667, 196] on icon "ChevronDown" at bounding box center [668, 197] width 7 height 4
click at [651, 200] on input "Hiring Complete (current stage)" at bounding box center [557, 197] width 197 height 18
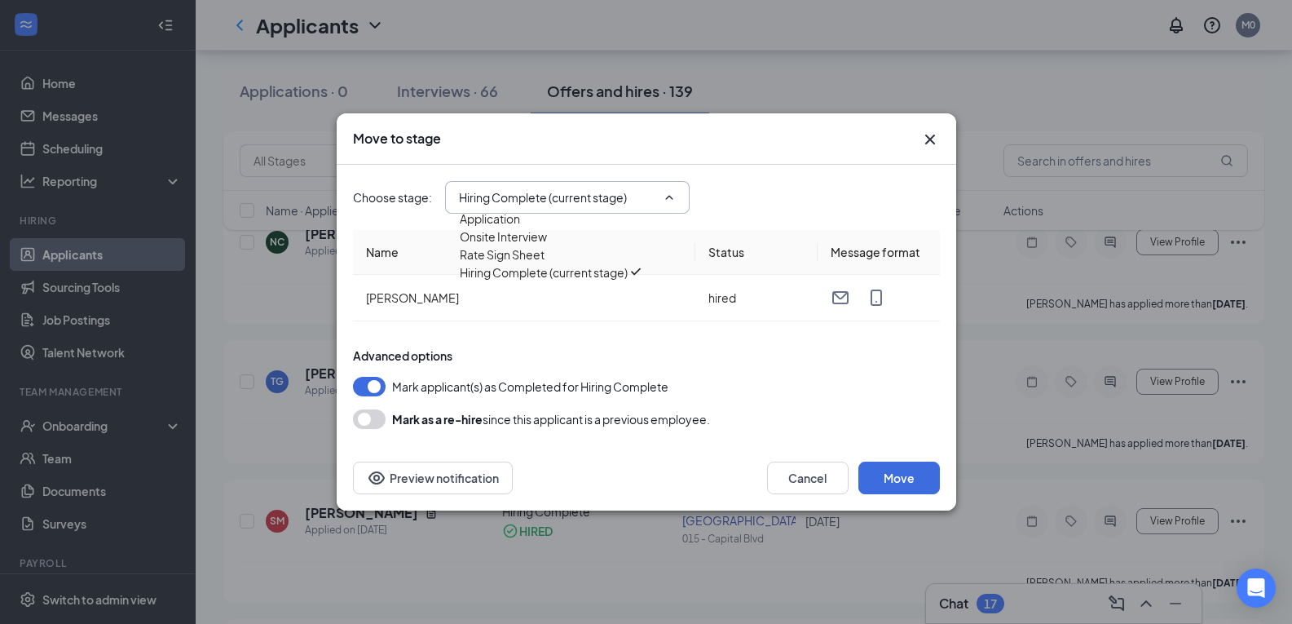
click at [609, 201] on input "Hiring Complete (current stage)" at bounding box center [557, 197] width 197 height 18
click at [668, 201] on icon "ChevronDown" at bounding box center [669, 197] width 13 height 13
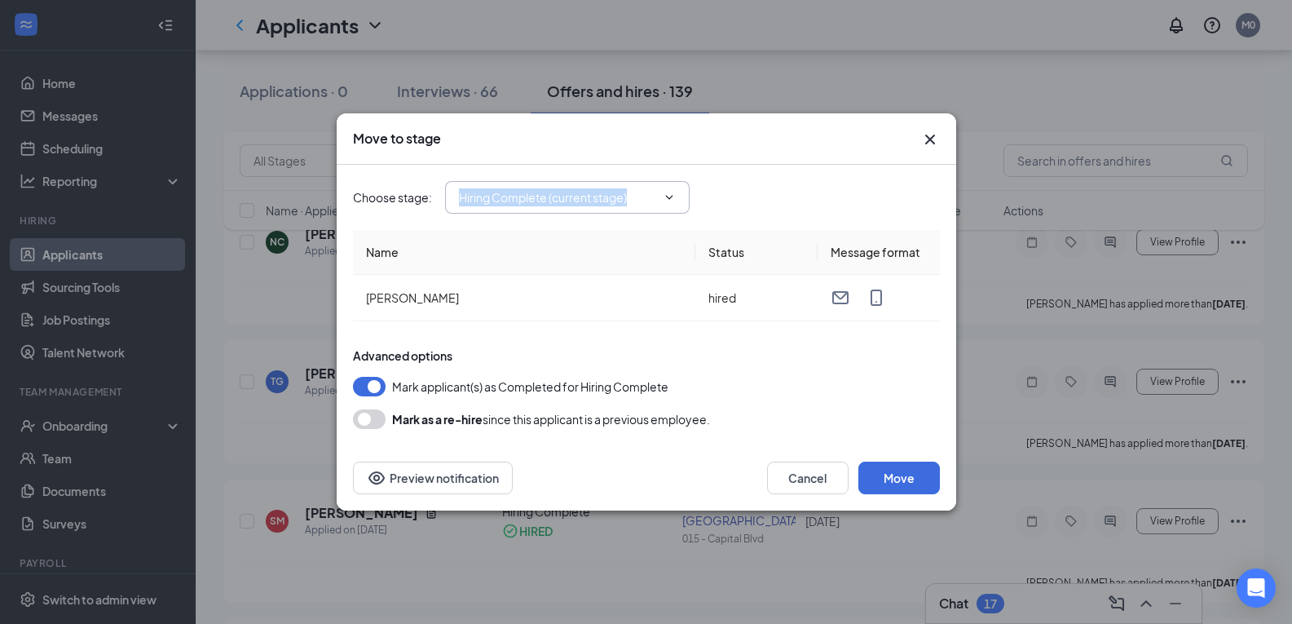
drag, startPoint x: 661, startPoint y: 200, endPoint x: 632, endPoint y: 200, distance: 29.3
click at [632, 200] on span "Hiring Complete (current stage) Application Onsite Interview Rate Sign Sheet Hi…" at bounding box center [567, 197] width 245 height 33
click at [632, 200] on input "Hiring Complete (current stage)" at bounding box center [557, 197] width 197 height 18
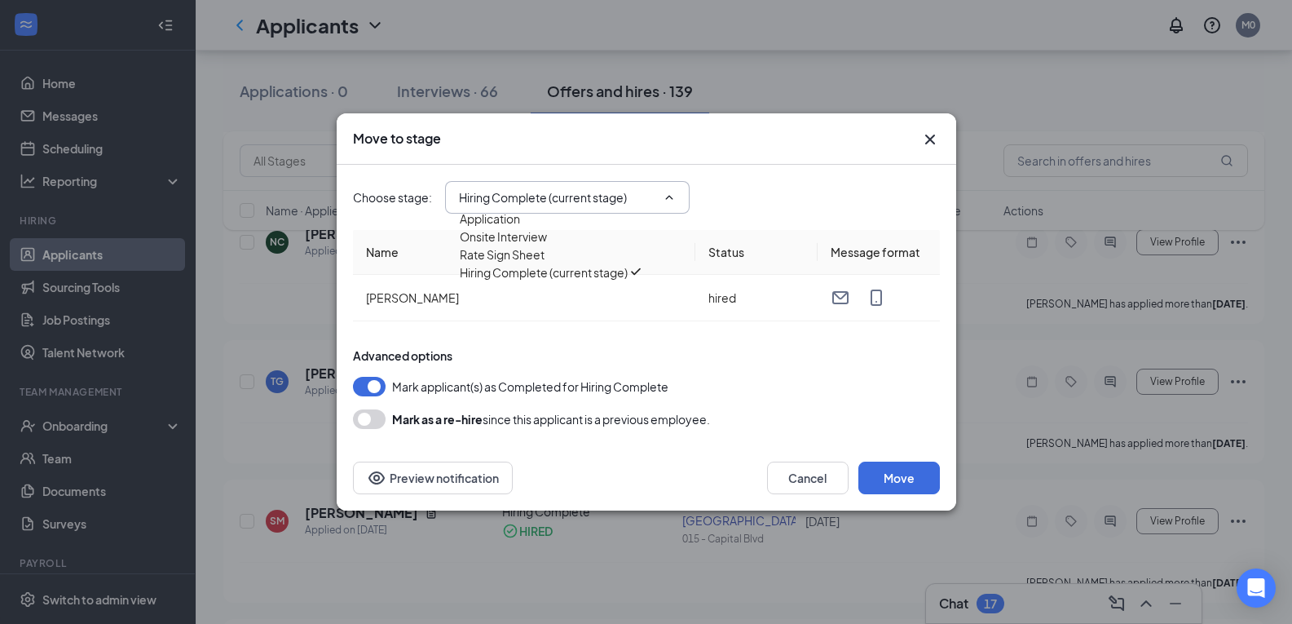
click at [545, 263] on div "Rate Sign Sheet" at bounding box center [502, 254] width 85 height 18
type input "Rate Sign Sheet"
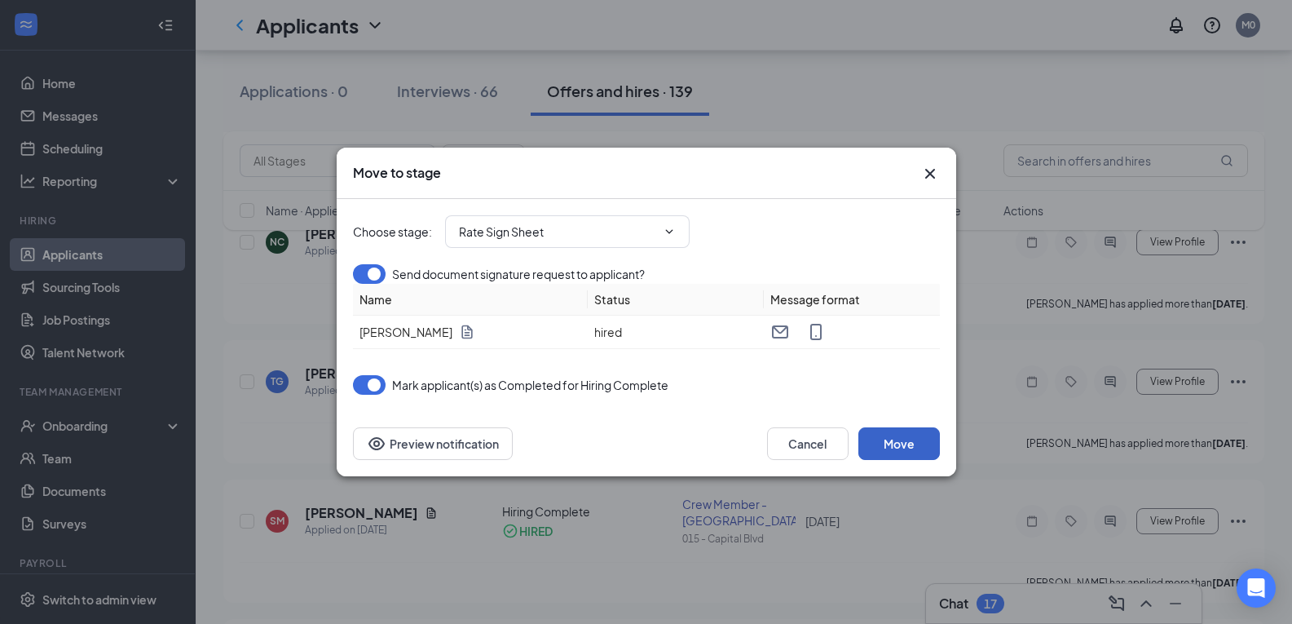
click at [908, 457] on button "Move" at bounding box center [899, 443] width 82 height 33
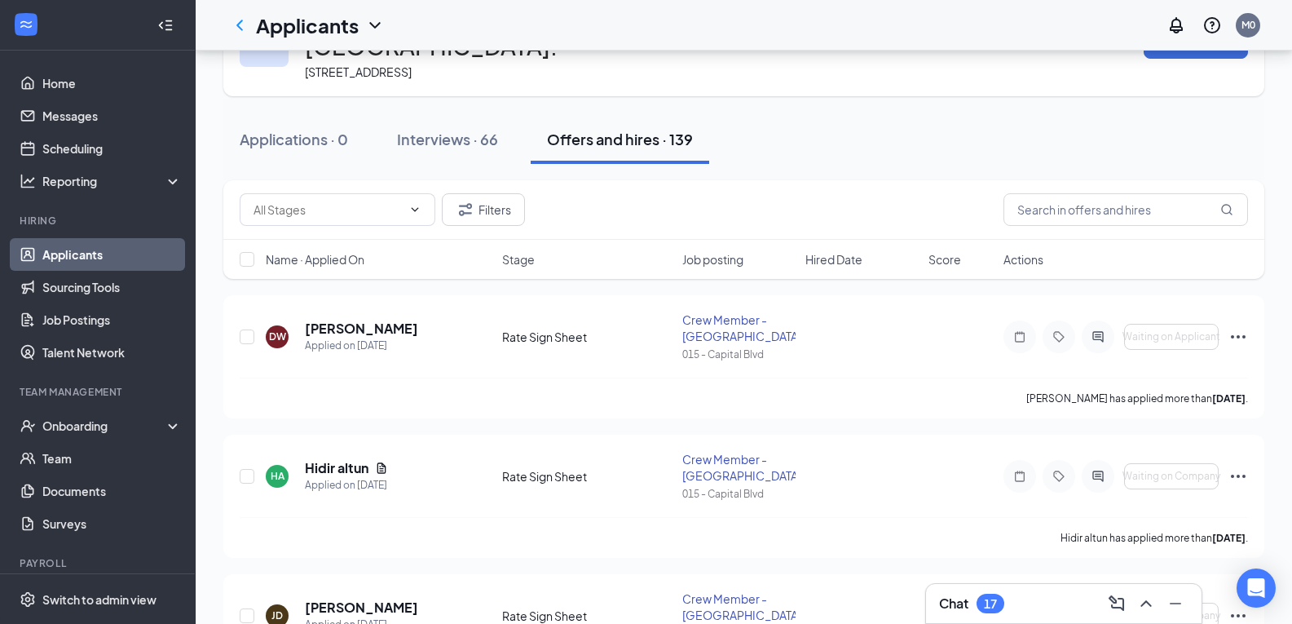
scroll to position [0, 0]
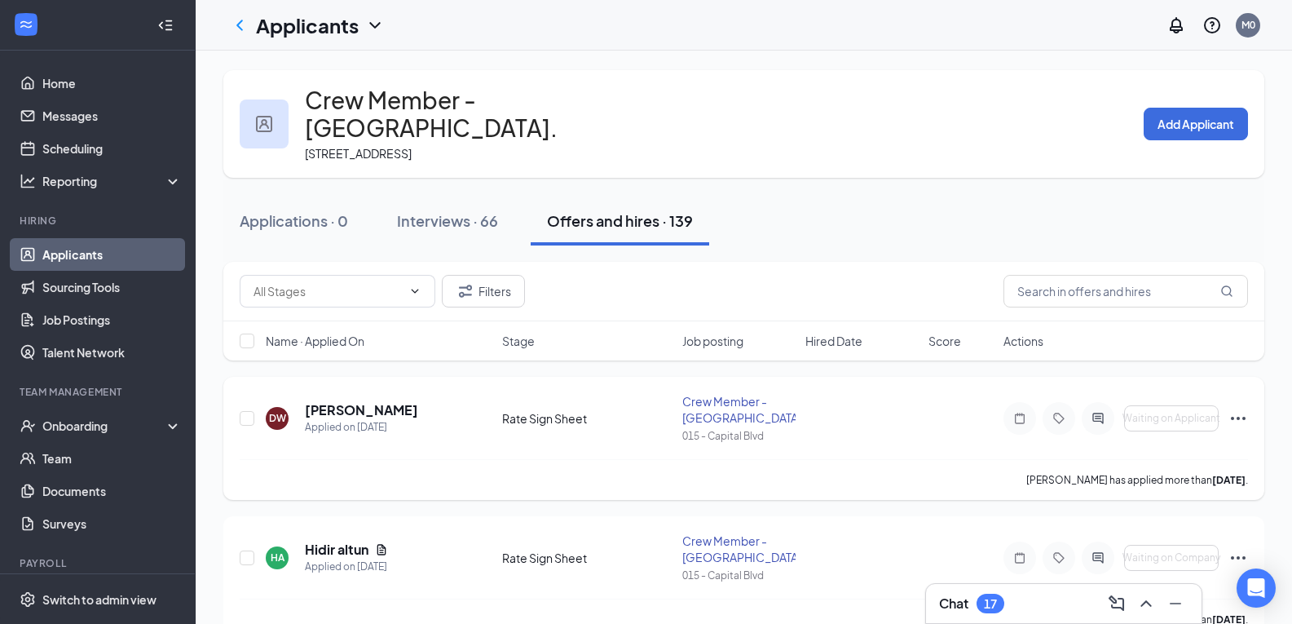
click at [1245, 408] on icon "Ellipses" at bounding box center [1238, 418] width 20 height 20
